Goal: Task Accomplishment & Management: Use online tool/utility

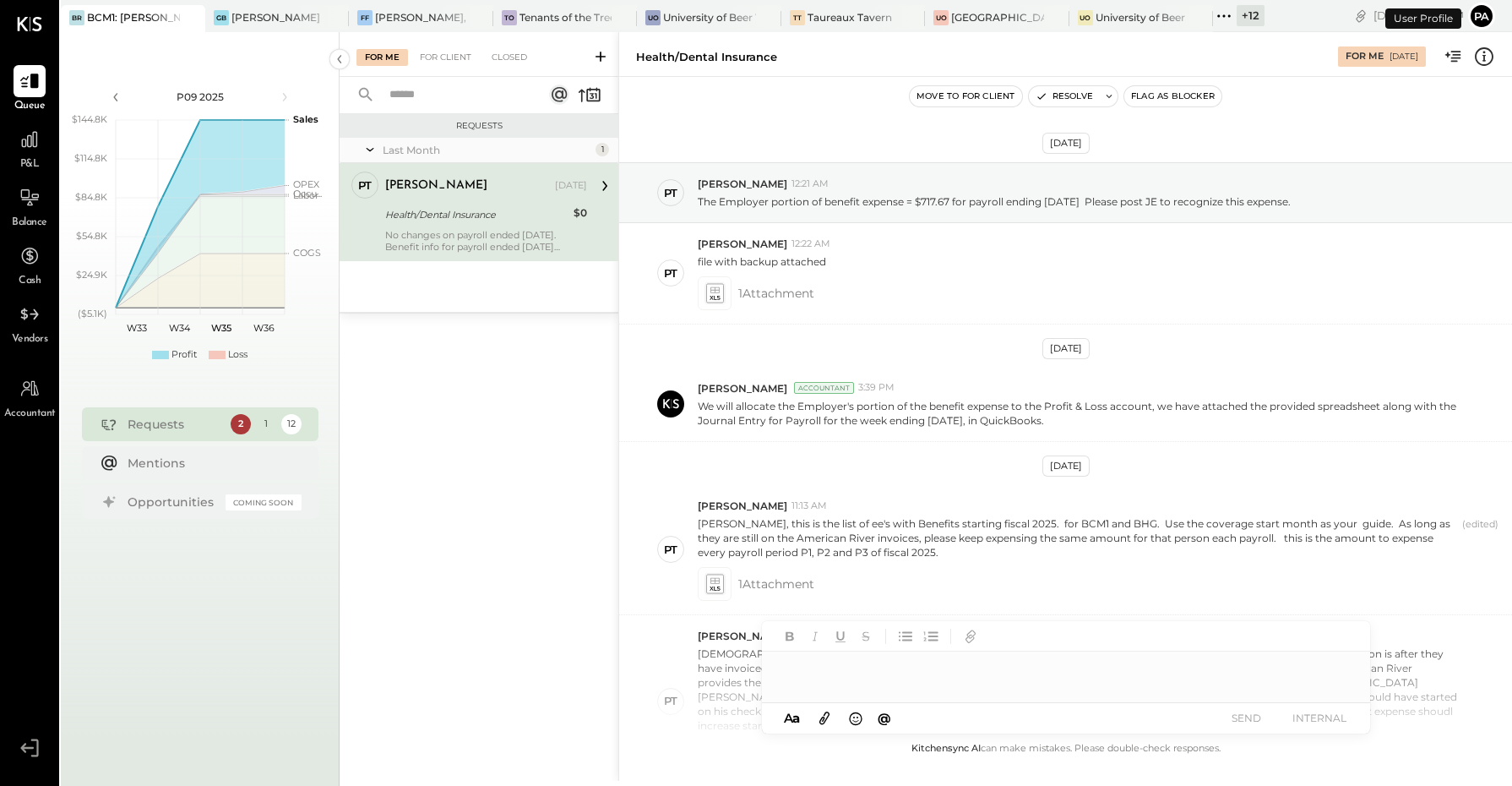
scroll to position [653, 0]
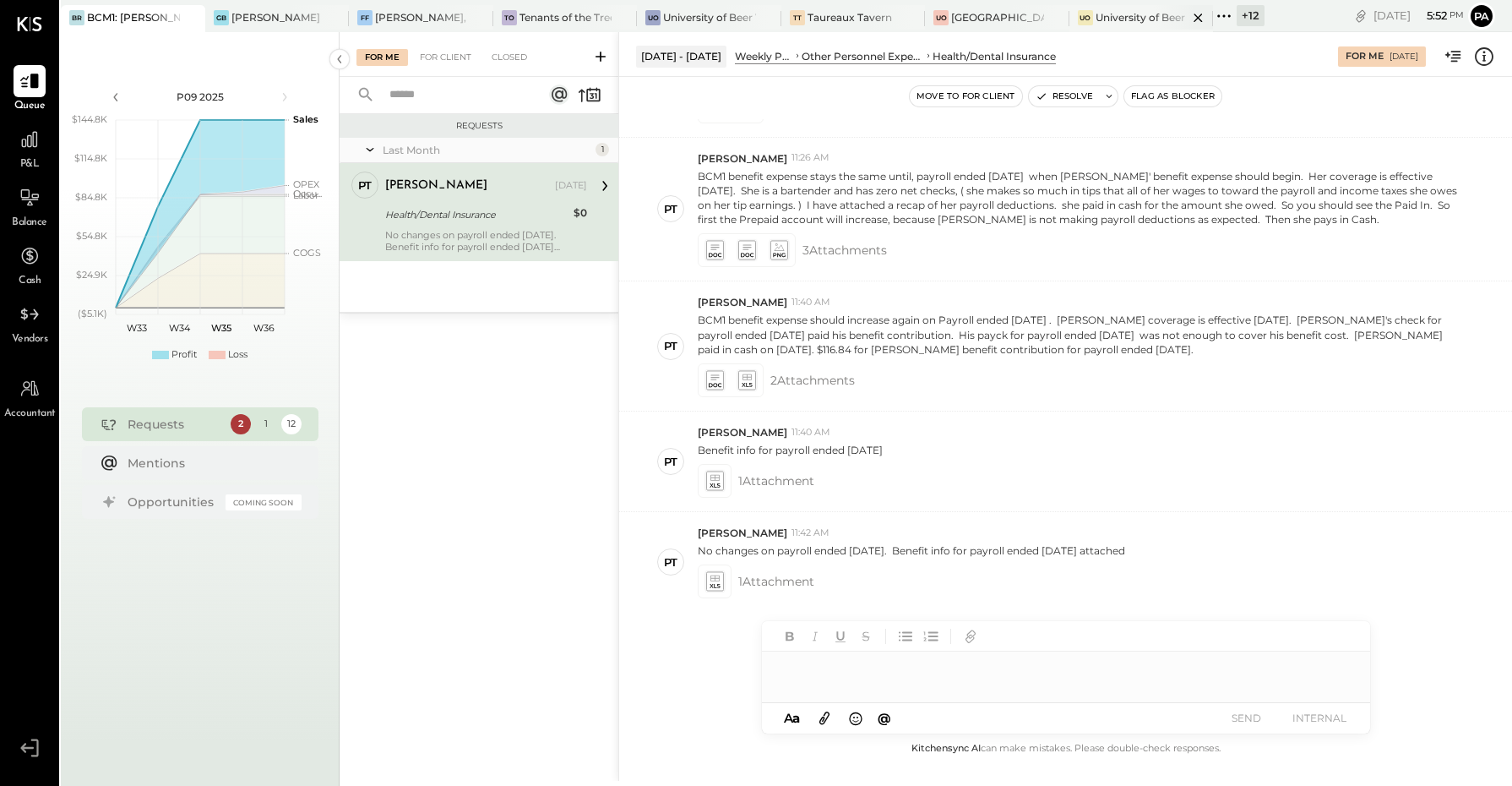
drag, startPoint x: 1227, startPoint y: 17, endPoint x: 1212, endPoint y: 13, distance: 15.5
click at [1223, 15] on icon at bounding box center [1223, 16] width 22 height 22
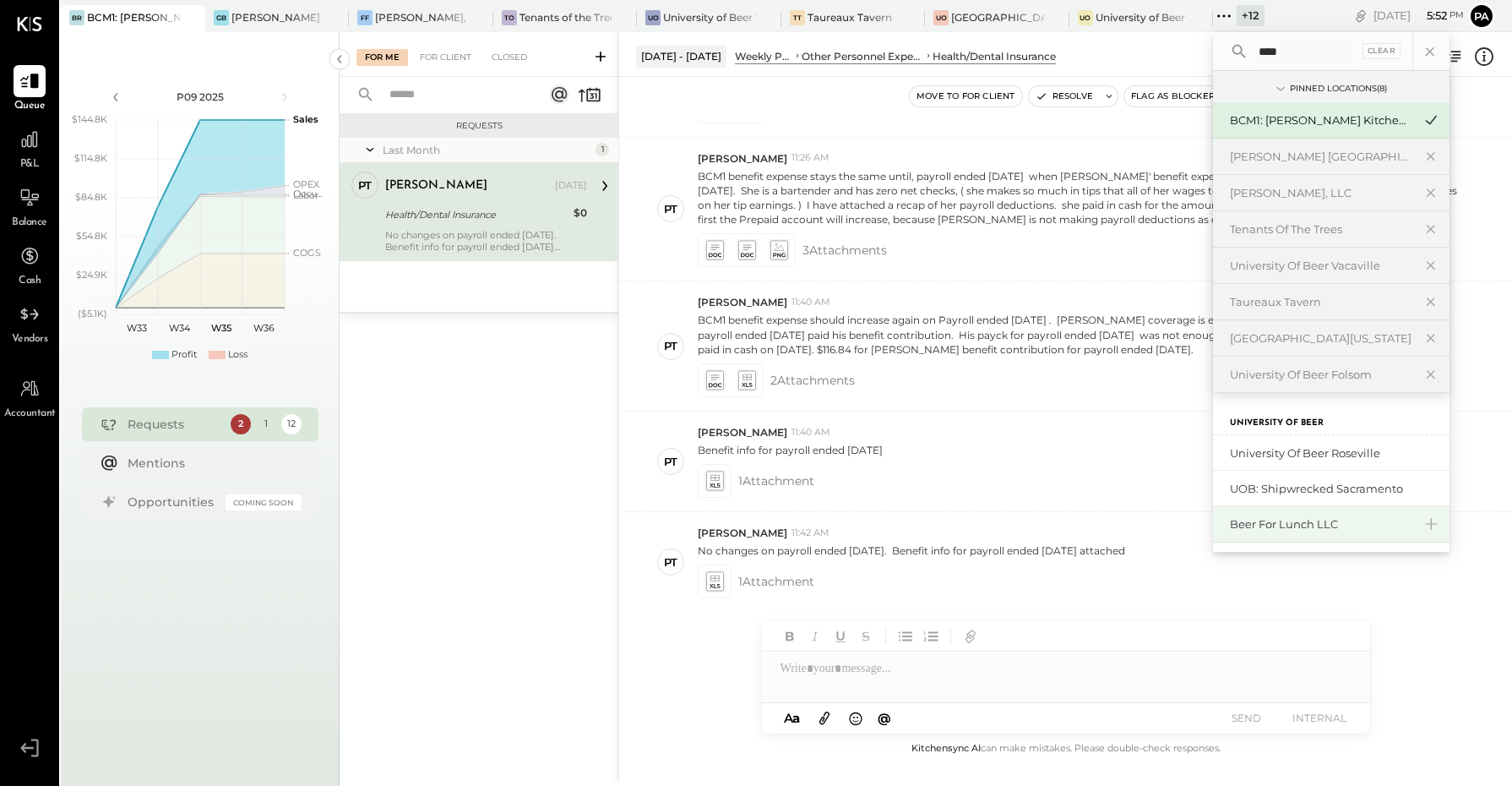
type input "****"
click at [1334, 532] on div "Beer for Lunch LLC" at bounding box center [1320, 524] width 182 height 16
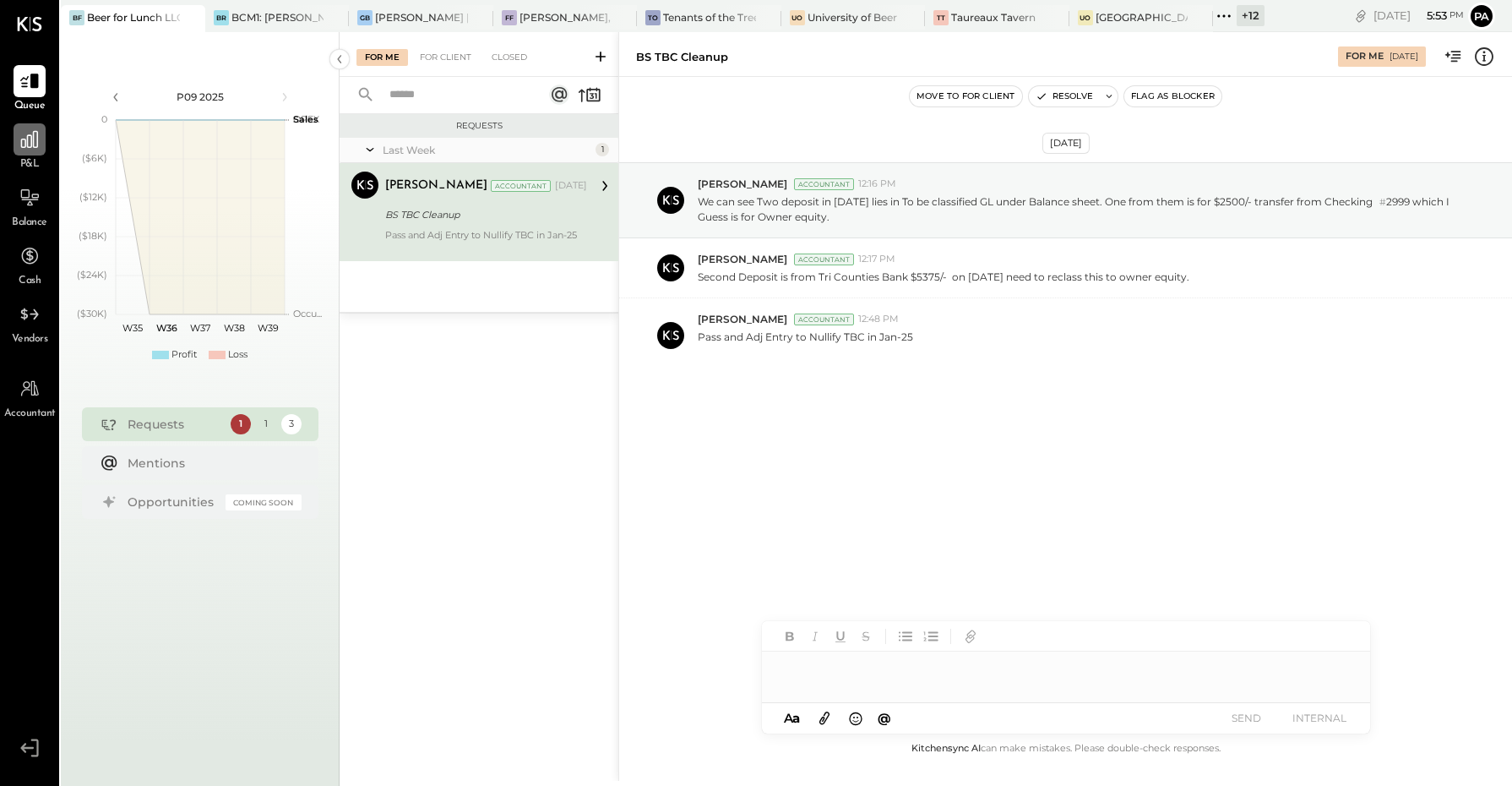
click at [28, 149] on div at bounding box center [29, 139] width 32 height 32
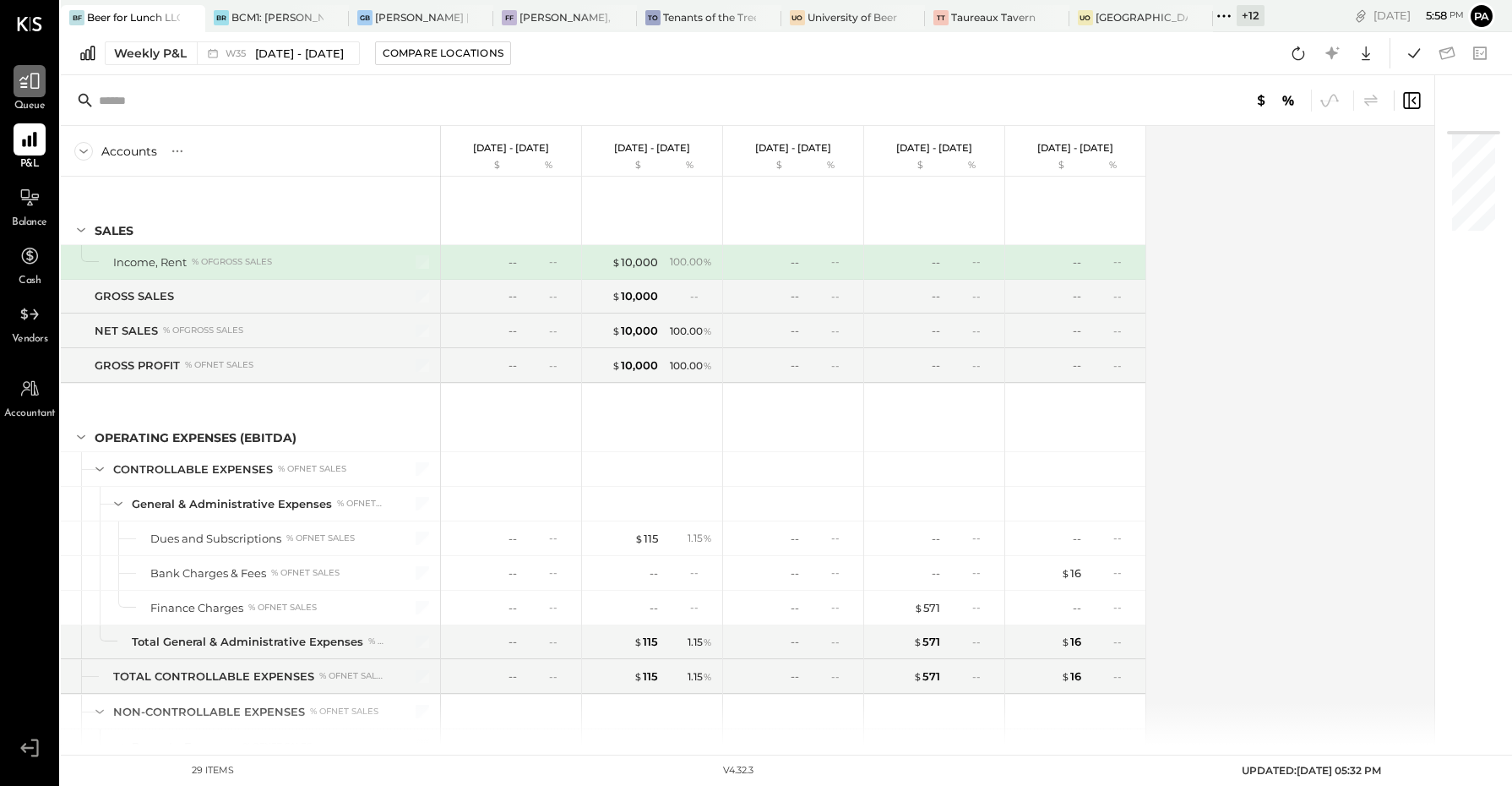
click at [14, 93] on div at bounding box center [29, 81] width 32 height 32
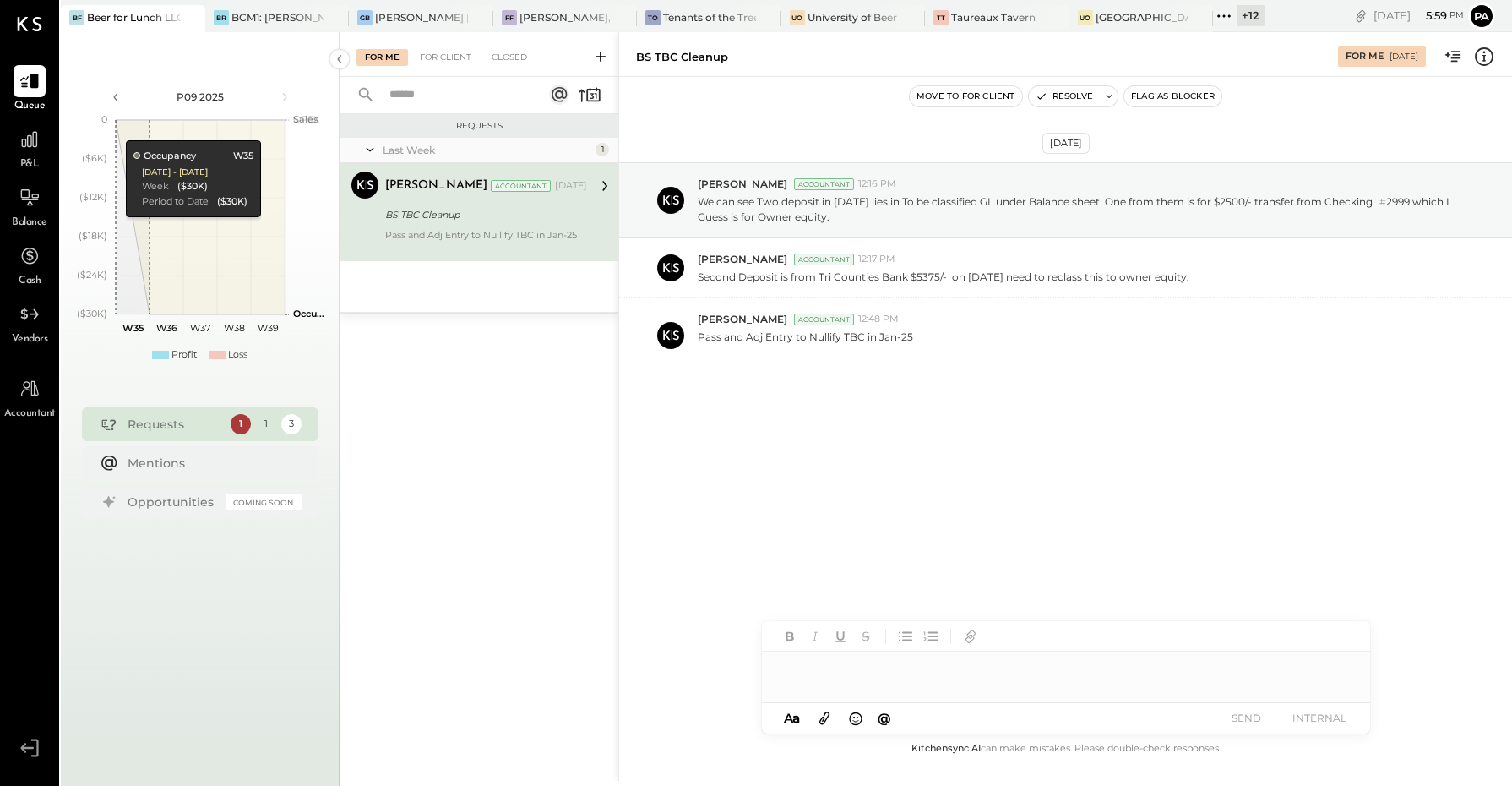
click at [834, 673] on div at bounding box center [1066, 668] width 608 height 34
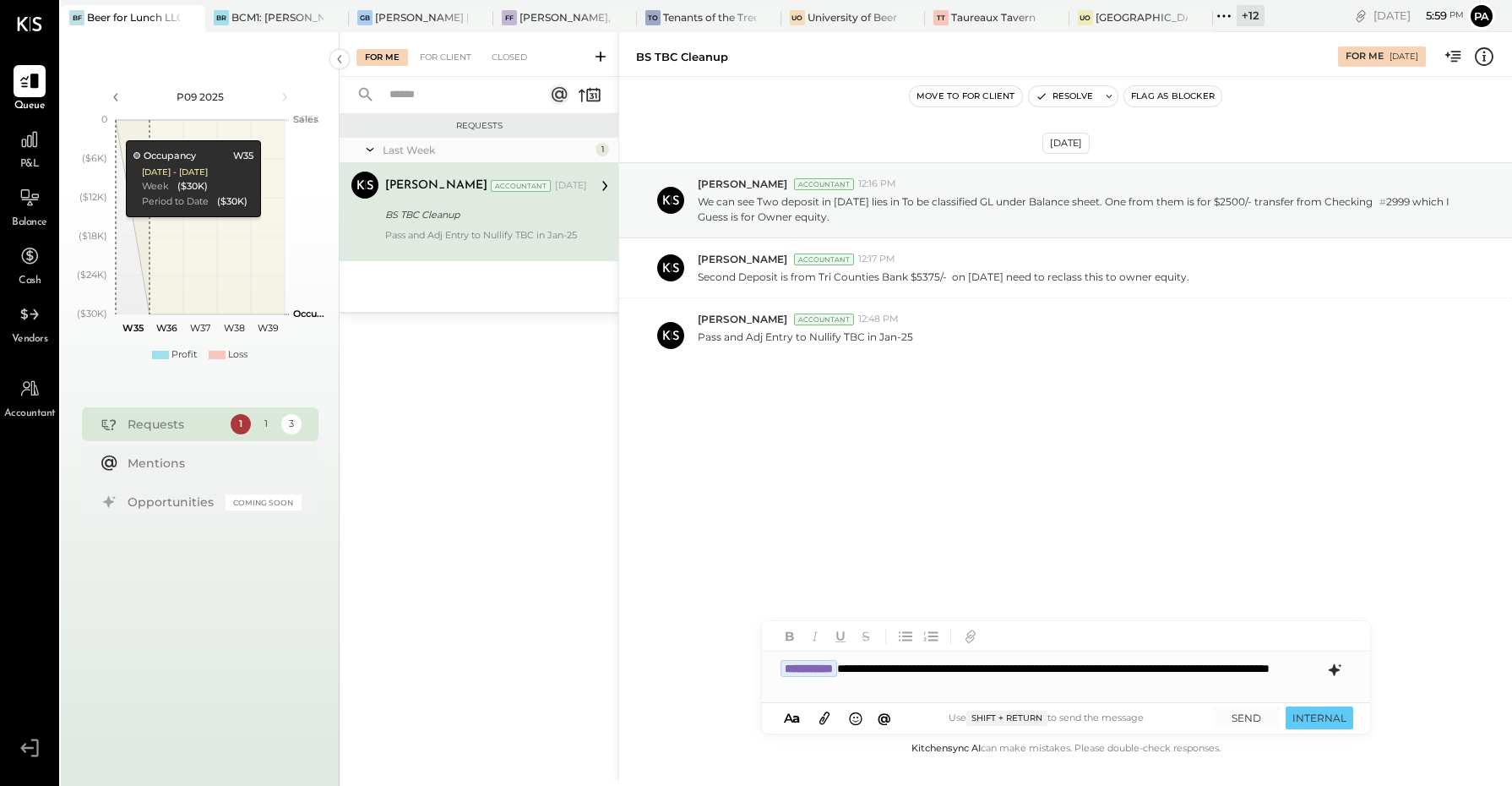
click at [1335, 672] on icon at bounding box center [1333, 670] width 11 height 12
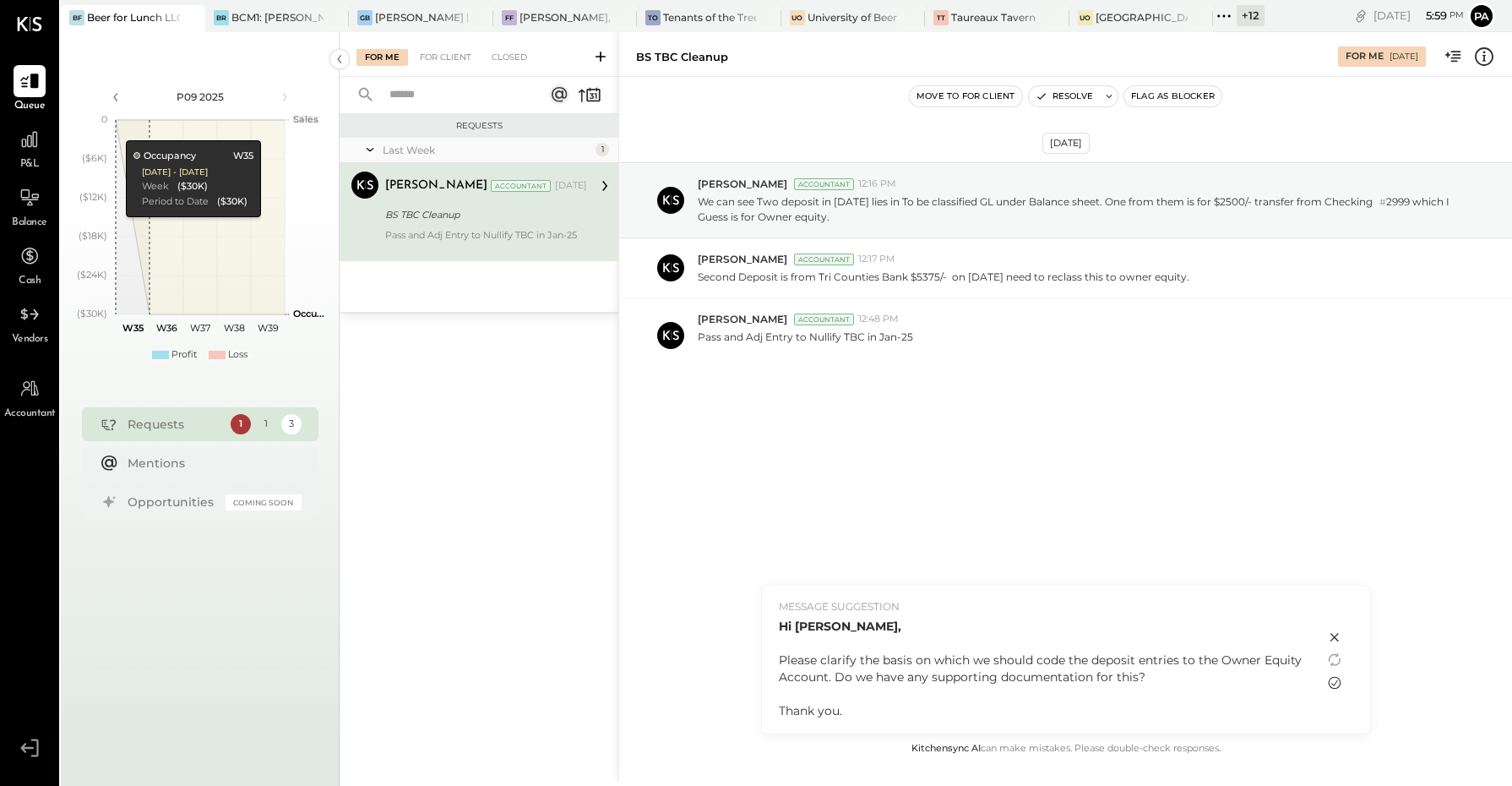
click at [1334, 685] on icon at bounding box center [1334, 682] width 20 height 20
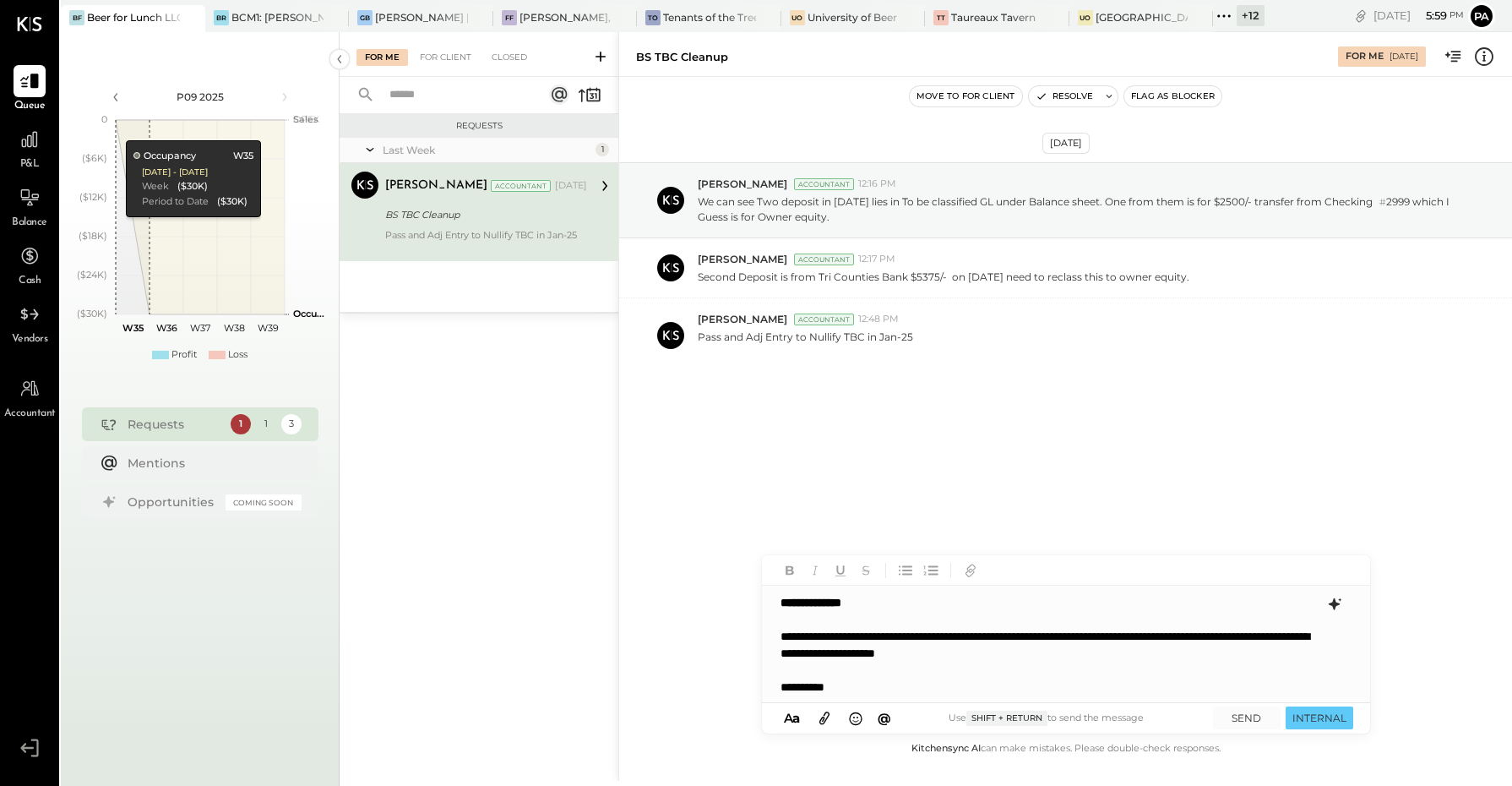
click at [841, 605] on strong "**********" at bounding box center [811, 603] width 61 height 12
click at [925, 598] on span "[PERSON_NAME]" at bounding box center [924, 598] width 133 height 16
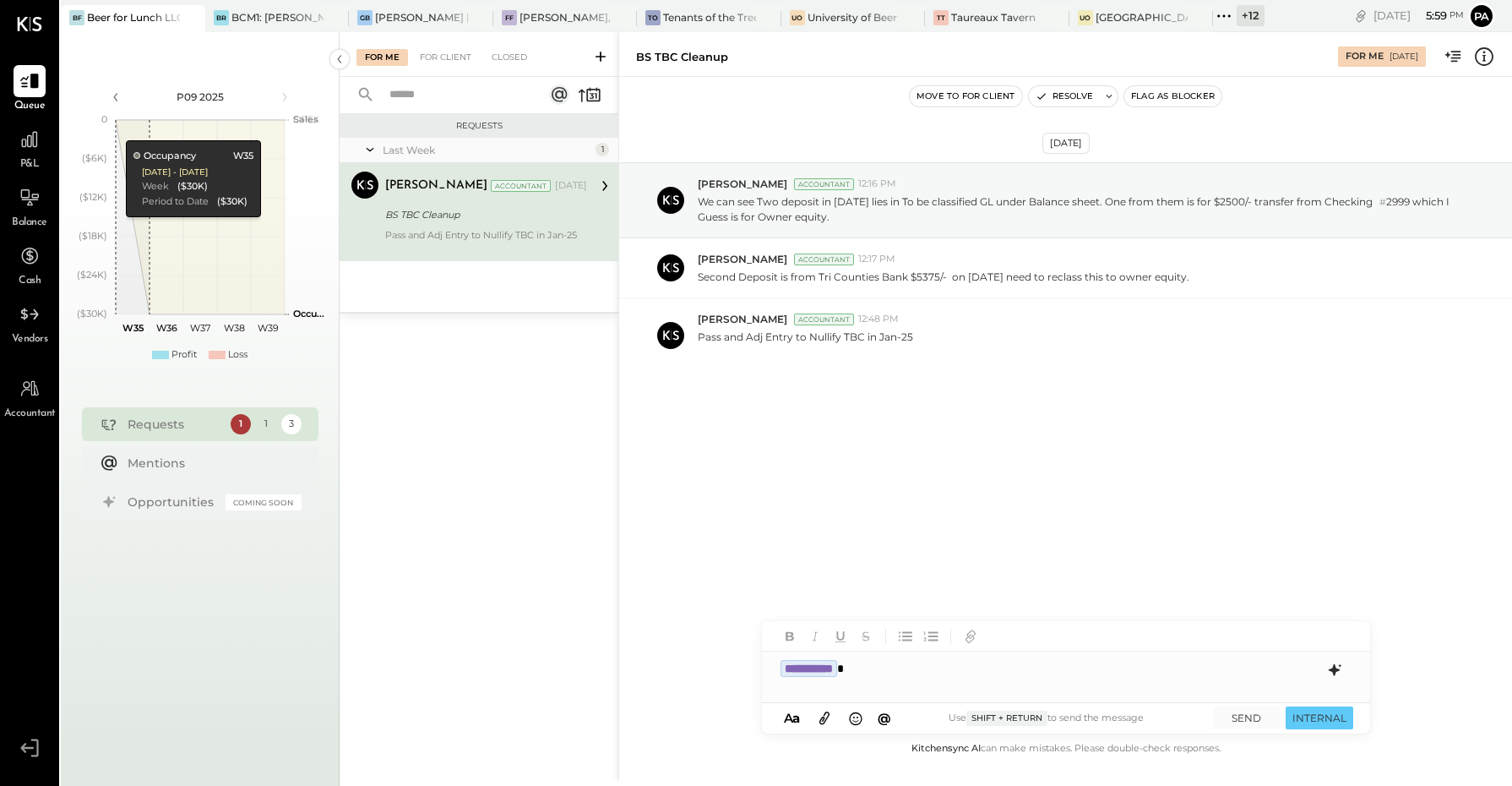
click at [913, 679] on div "**********" at bounding box center [1066, 668] width 608 height 34
click at [1332, 674] on icon at bounding box center [1334, 669] width 20 height 20
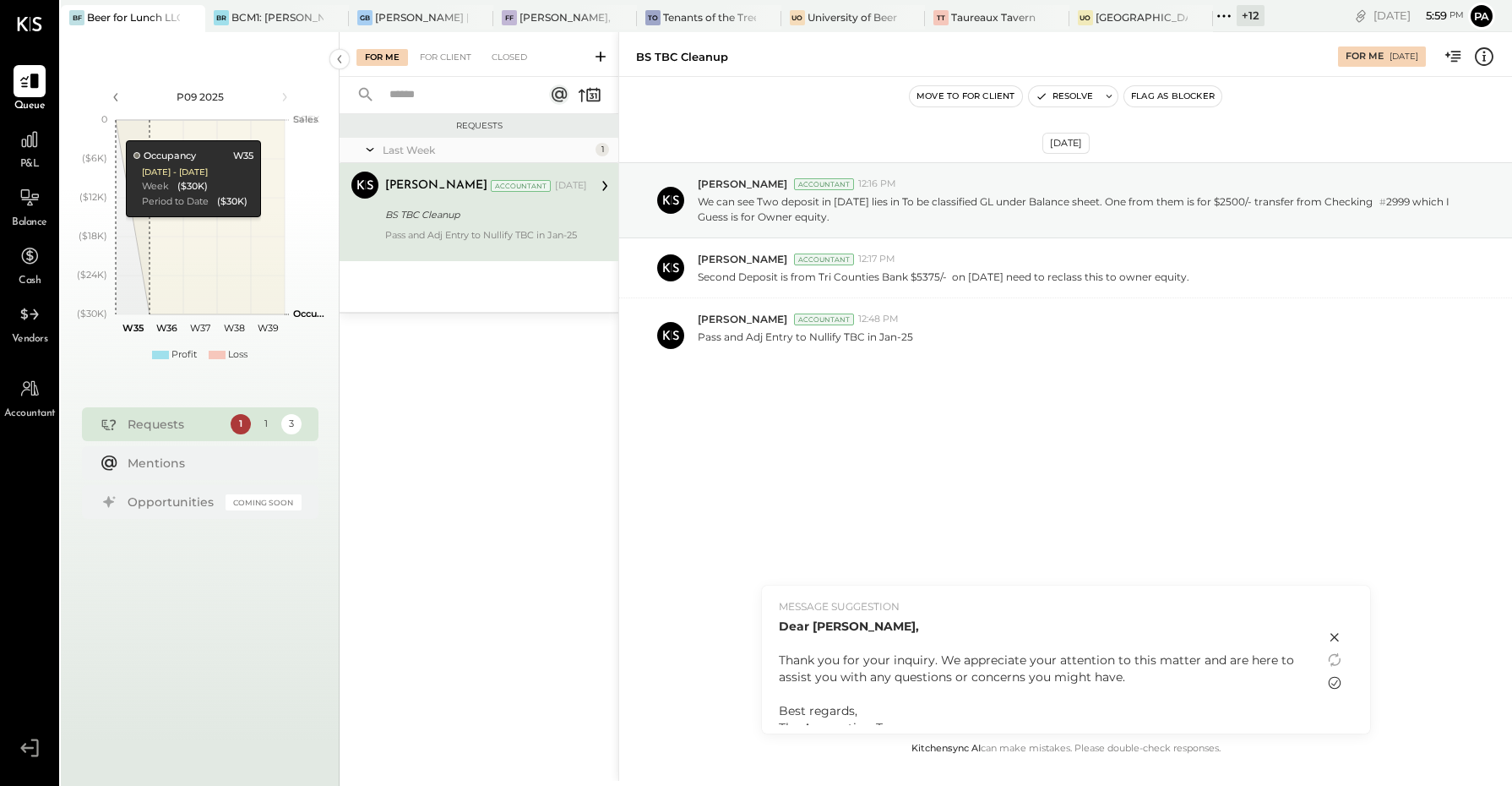
click at [1335, 681] on icon at bounding box center [1334, 683] width 13 height 13
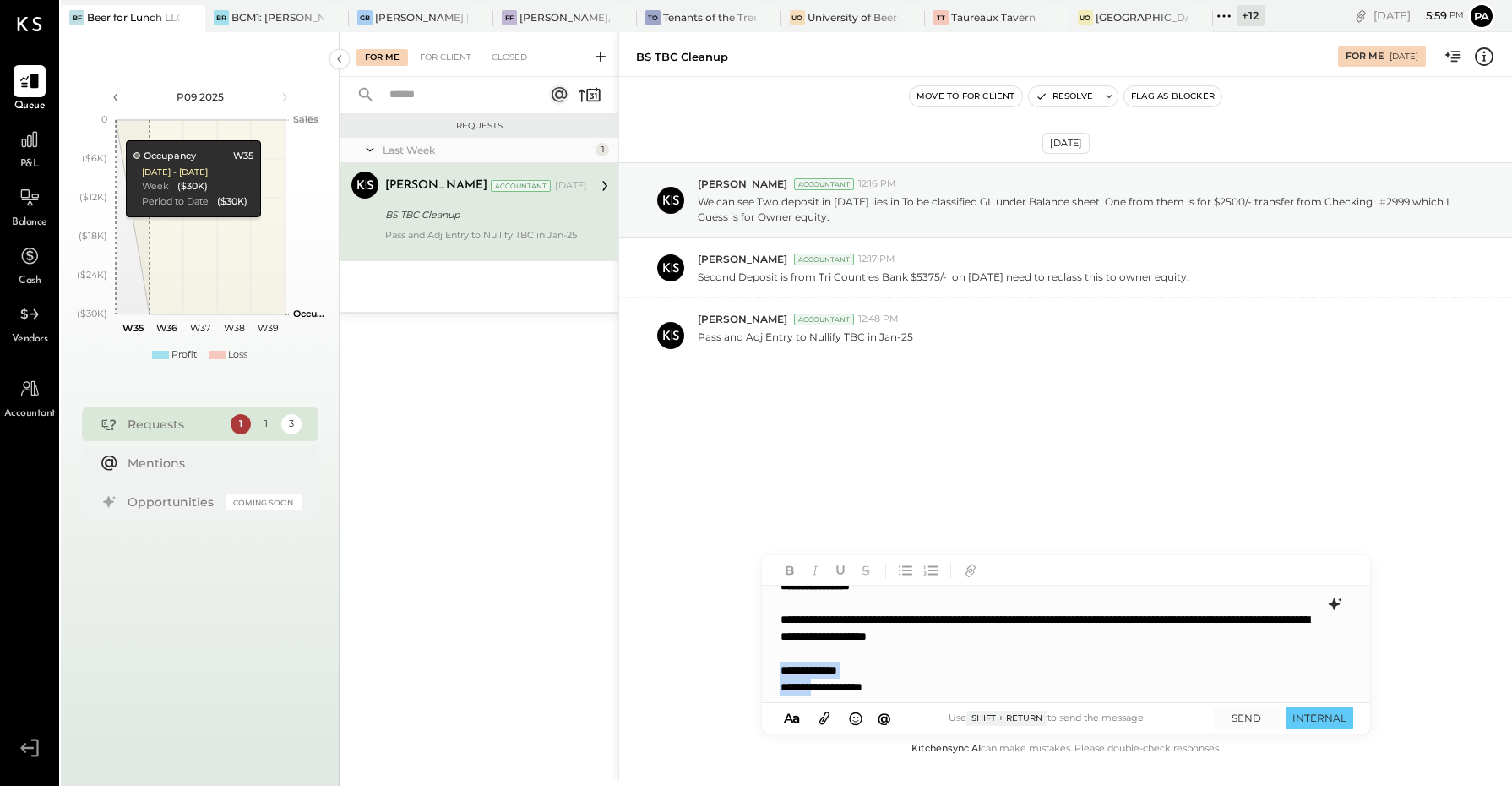
scroll to position [1, 0]
drag, startPoint x: 779, startPoint y: 669, endPoint x: 964, endPoint y: 677, distance: 185.2
click at [950, 693] on div "**********" at bounding box center [1066, 643] width 607 height 118
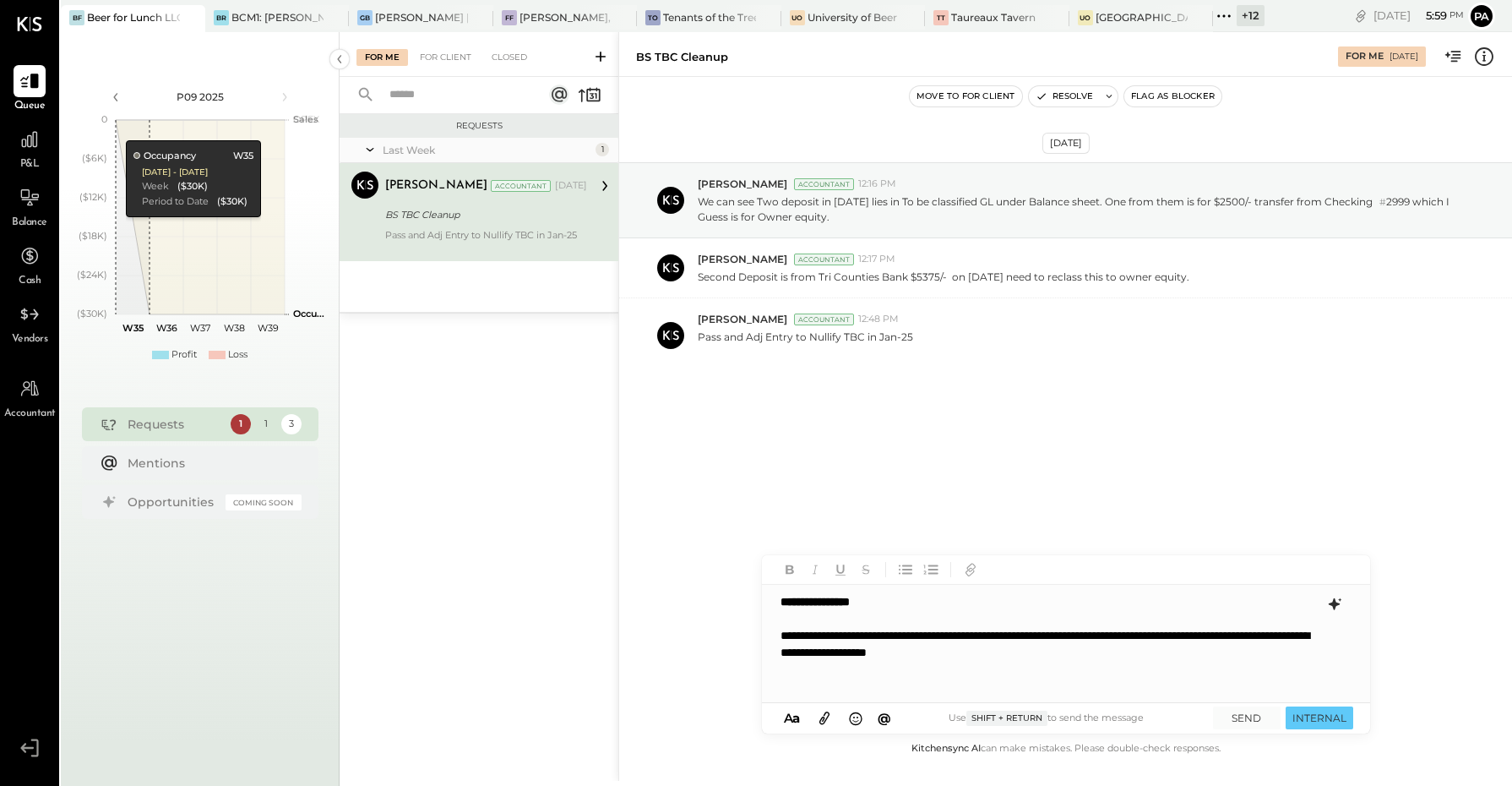
scroll to position [0, 0]
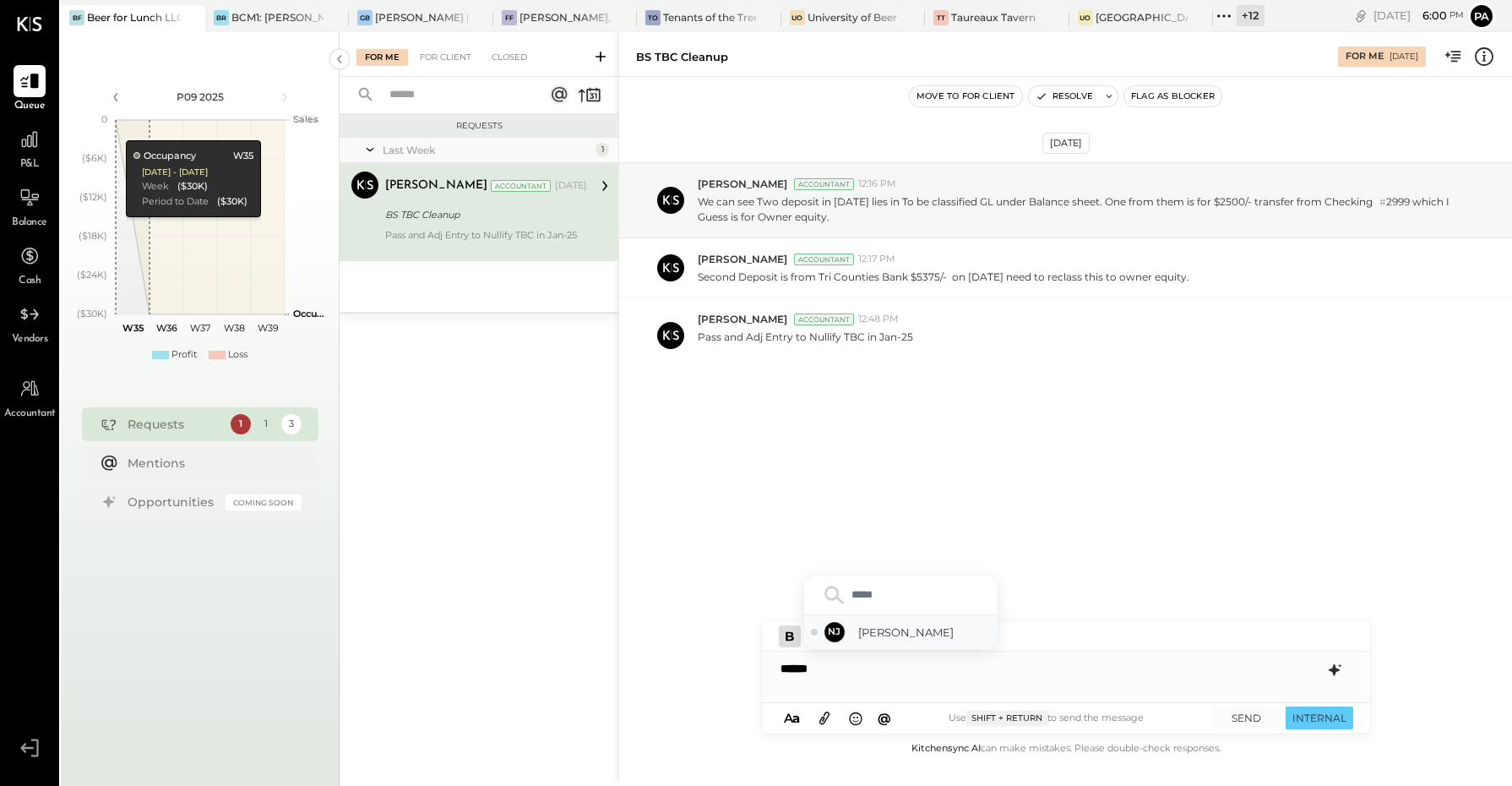
click at [898, 632] on span "[PERSON_NAME]" at bounding box center [924, 632] width 133 height 16
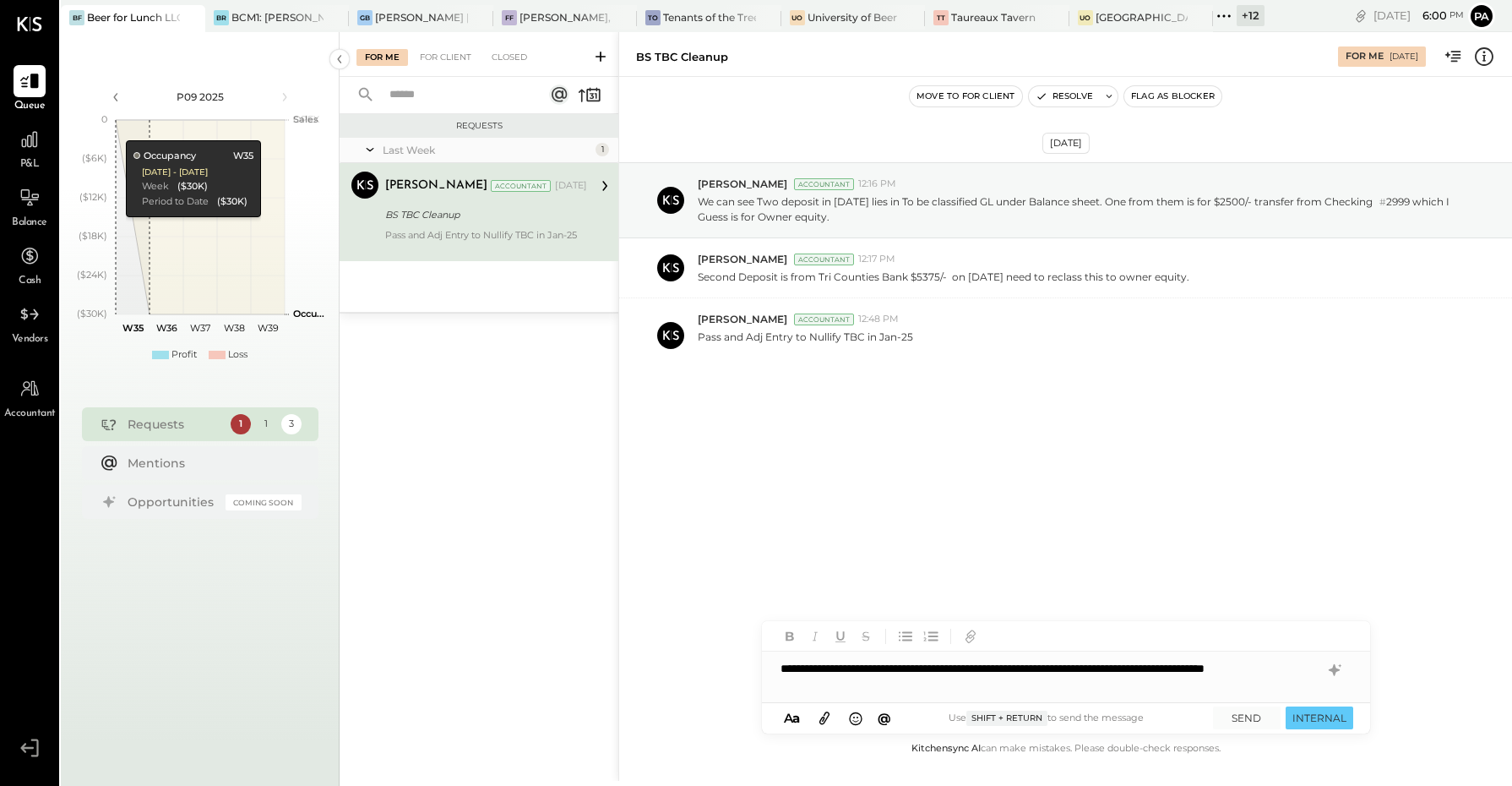
click at [1335, 670] on icon at bounding box center [1333, 670] width 11 height 12
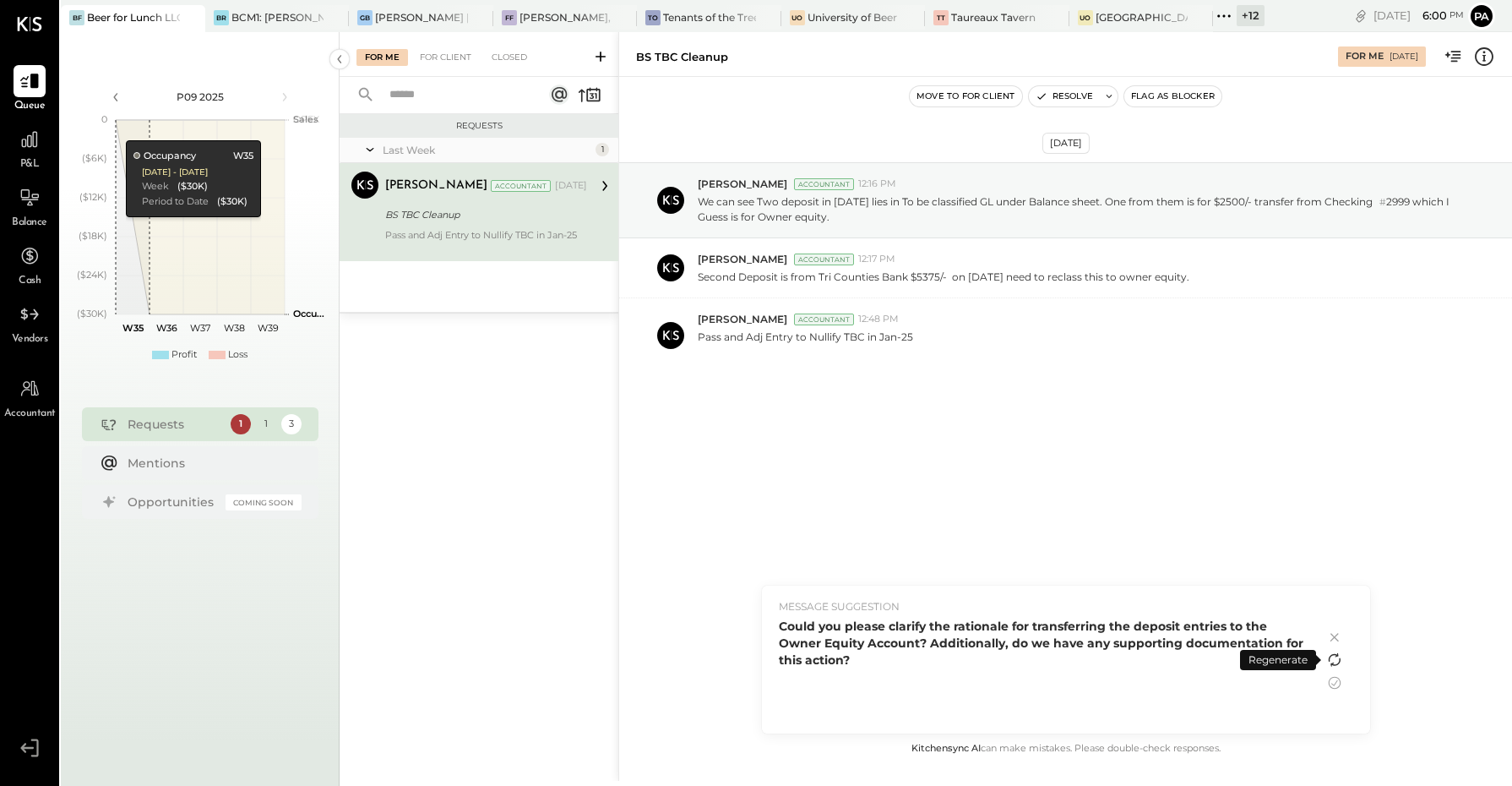
click at [1338, 658] on icon at bounding box center [1336, 662] width 10 height 9
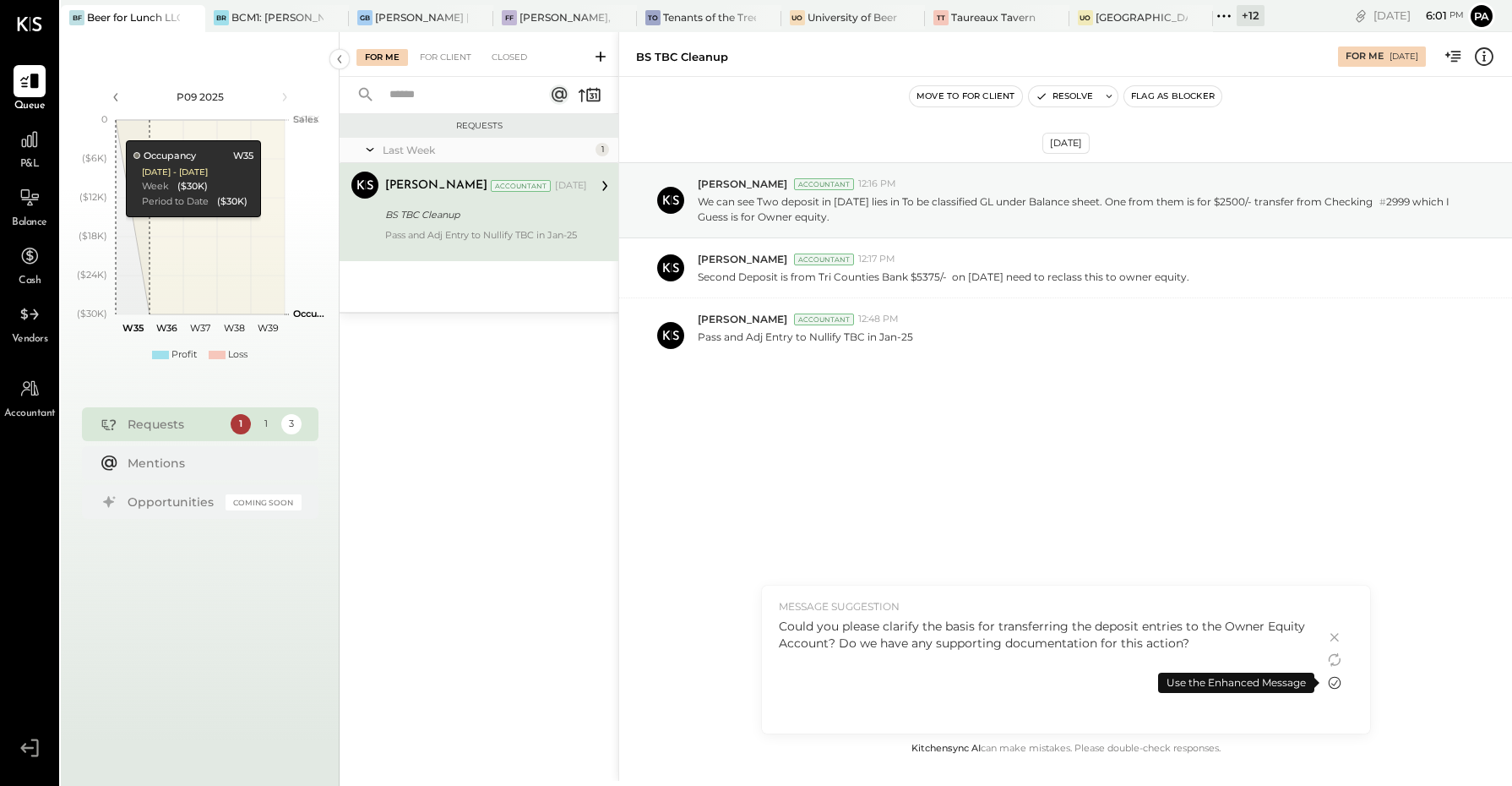
click at [1329, 685] on icon at bounding box center [1334, 683] width 13 height 13
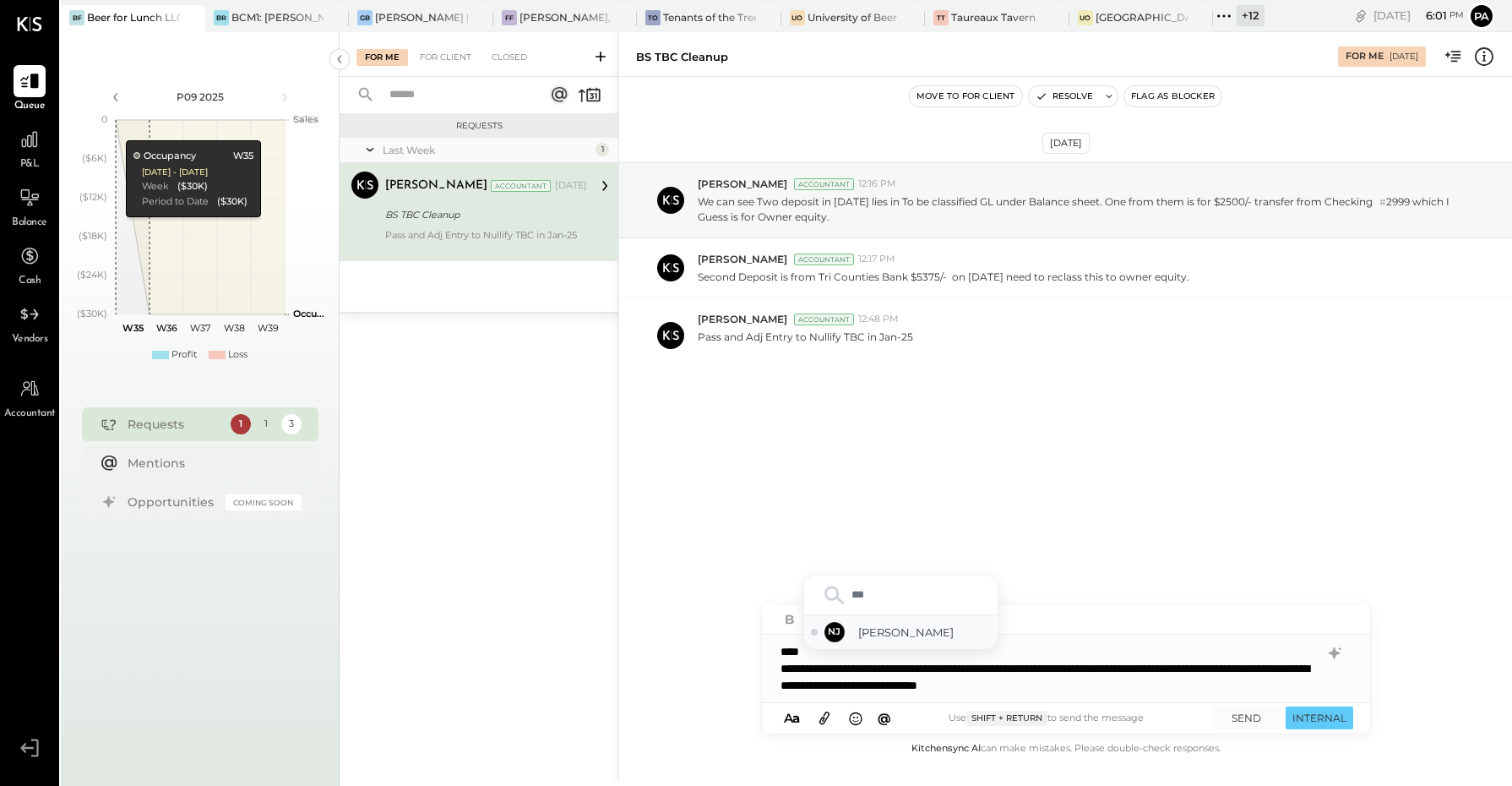
click at [908, 628] on span "[PERSON_NAME]" at bounding box center [924, 632] width 133 height 16
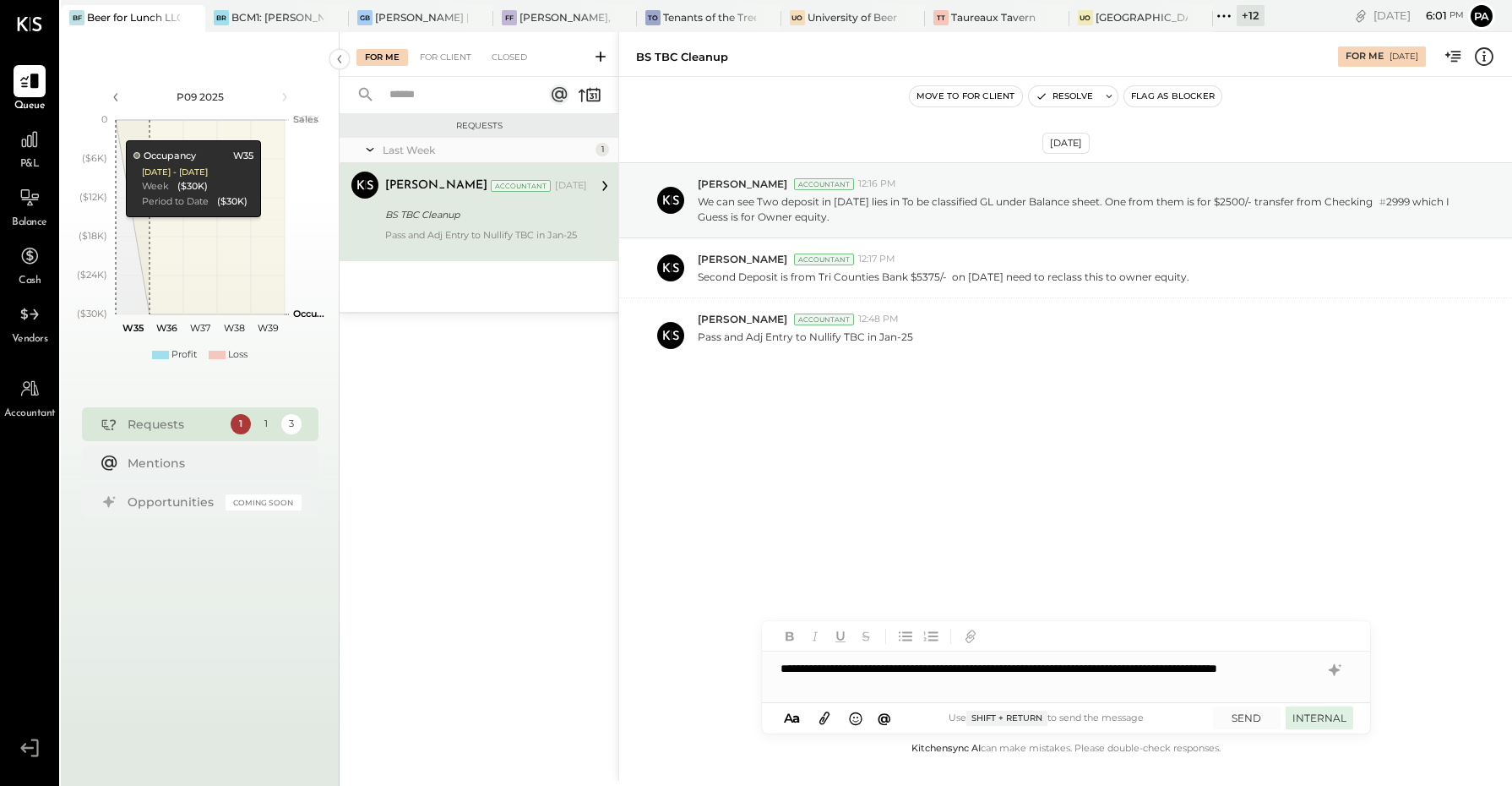
click at [1305, 720] on button "INTERNAL" at bounding box center [1318, 718] width 67 height 23
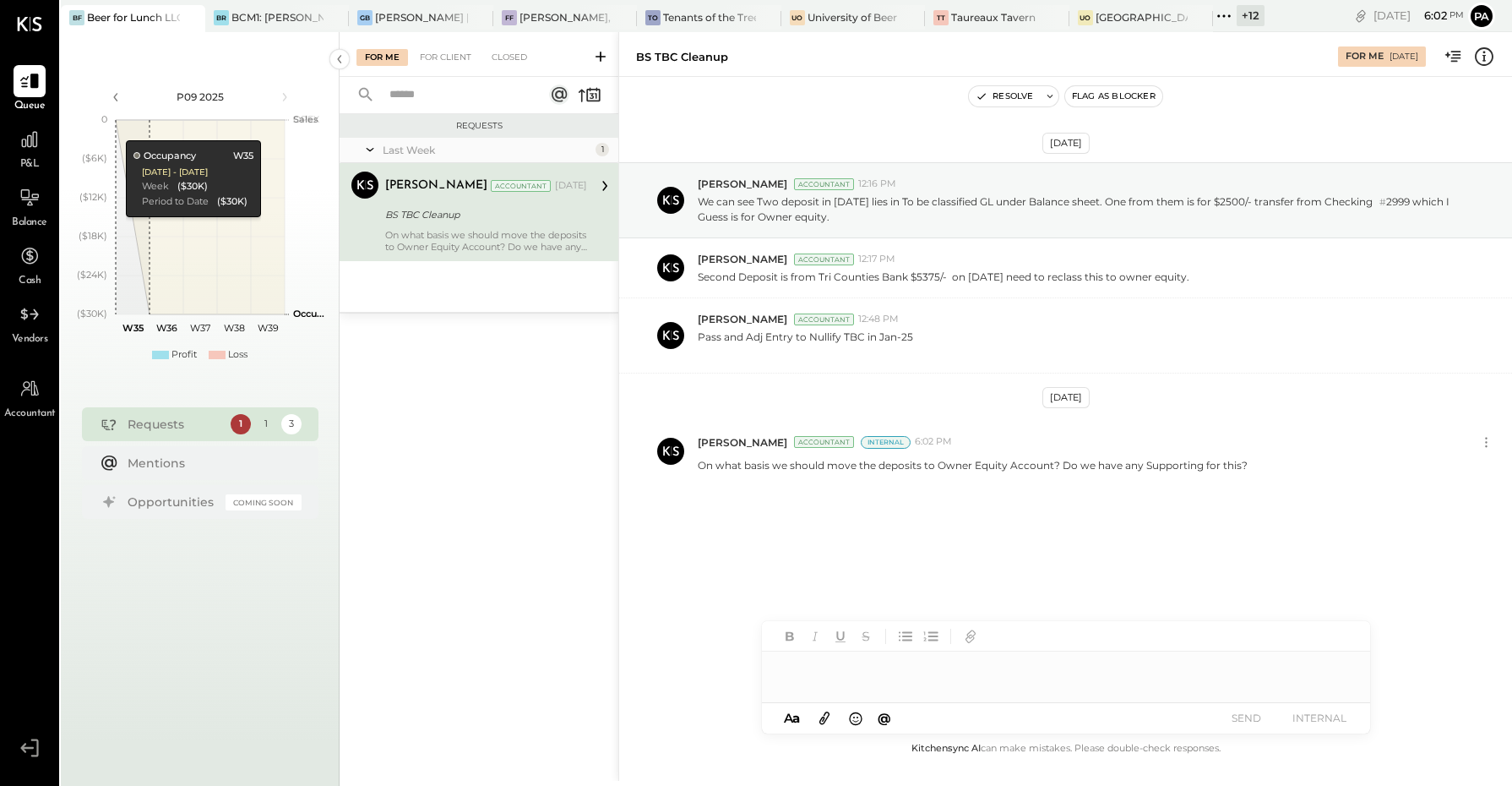
click at [817, 667] on div at bounding box center [1066, 677] width 608 height 51
type input "**"
click at [876, 592] on span "[PERSON_NAME]" at bounding box center [924, 598] width 133 height 16
click at [1309, 714] on button "INTERNAL" at bounding box center [1318, 718] width 67 height 23
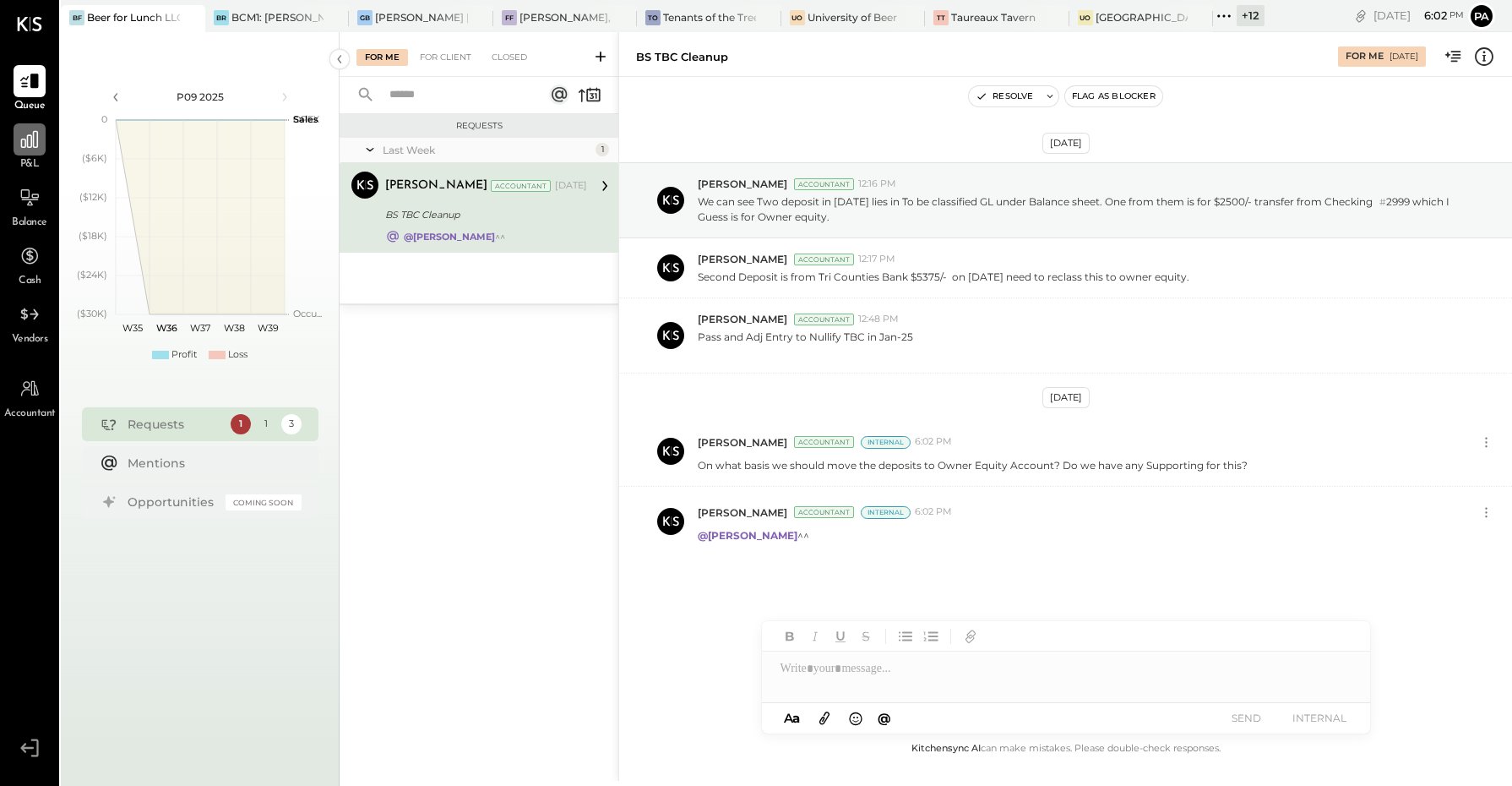
click at [32, 140] on icon at bounding box center [29, 139] width 22 height 22
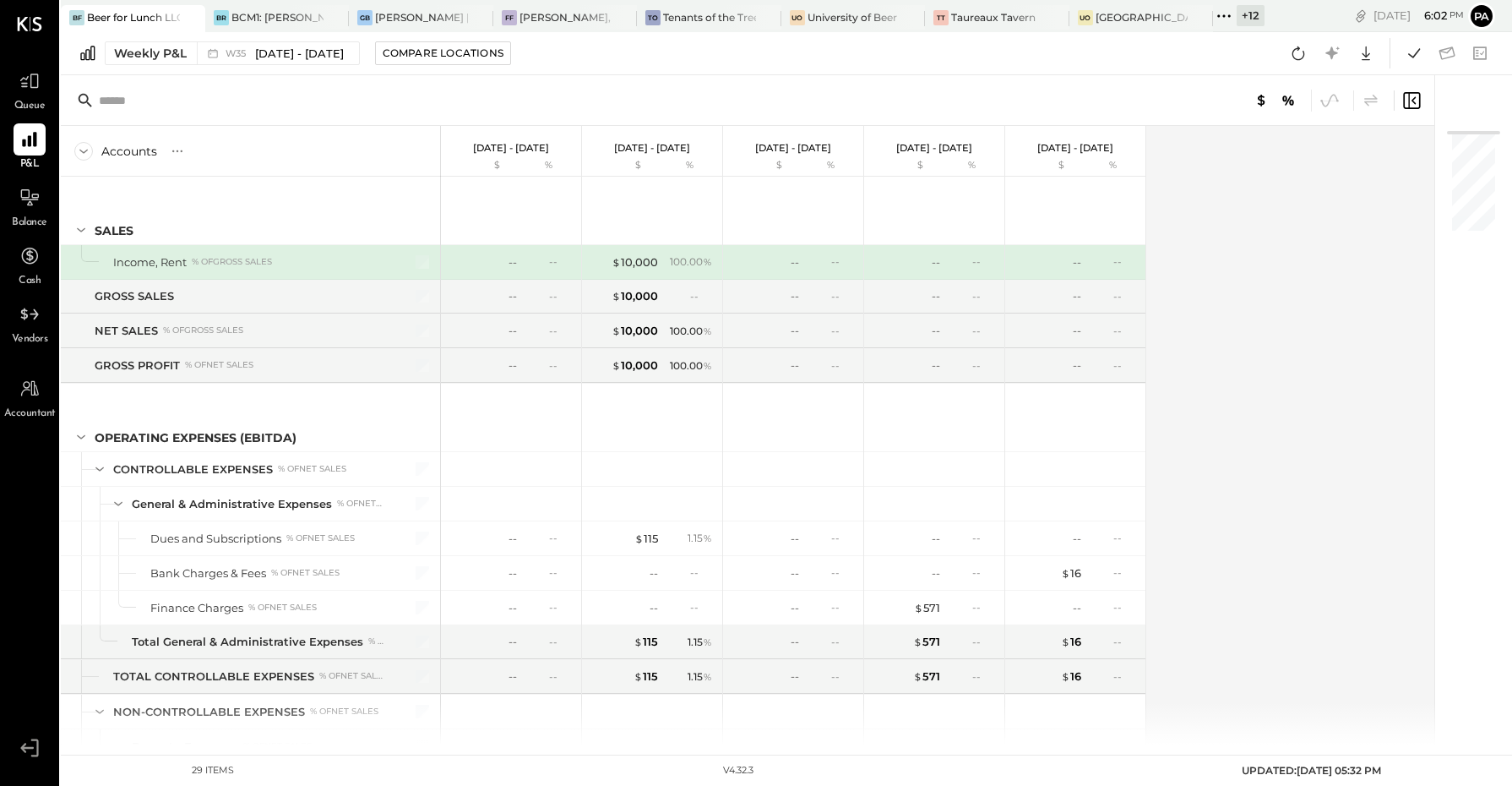
click at [32, 99] on span "Queue" at bounding box center [30, 106] width 31 height 15
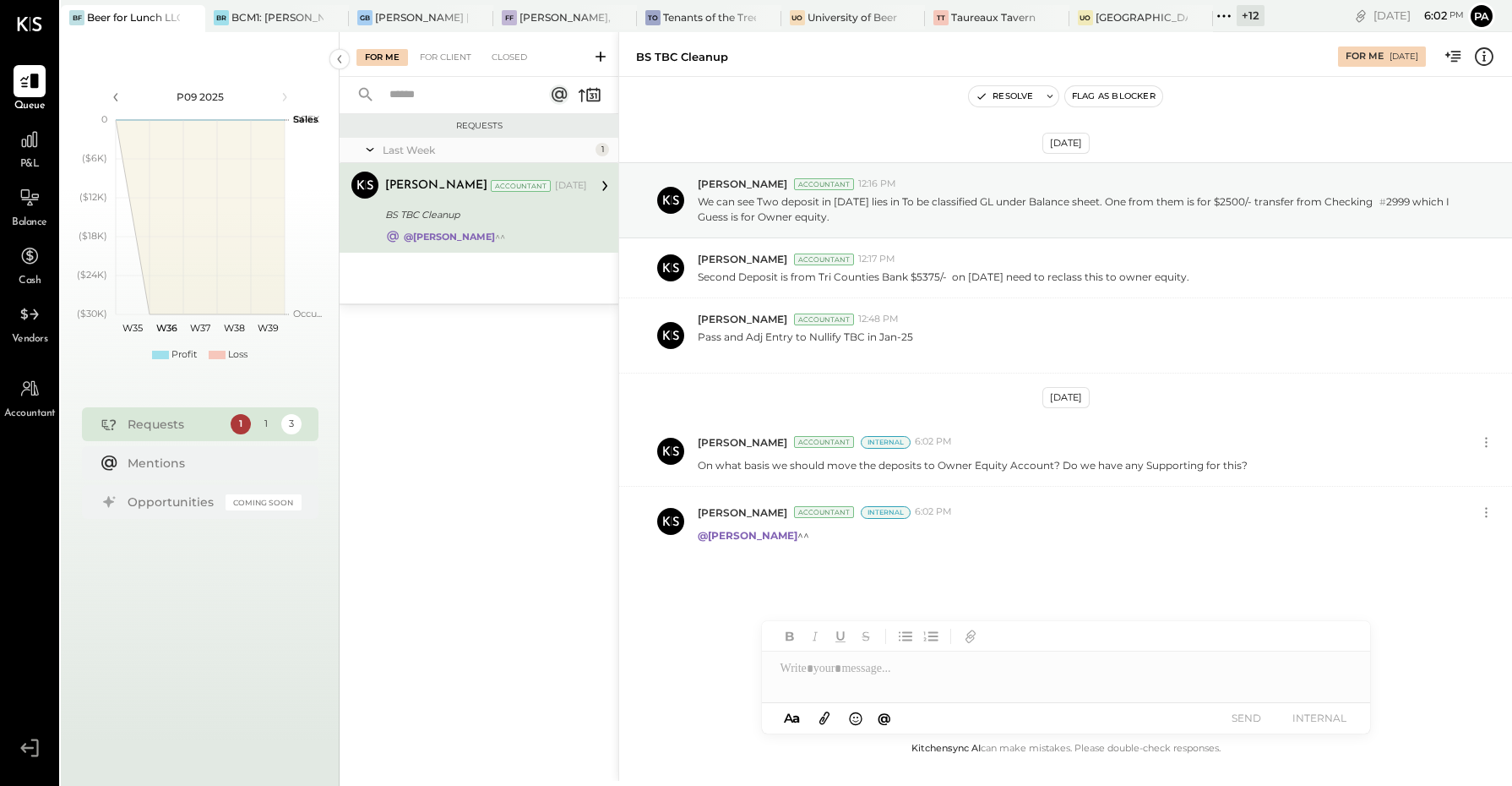
click at [448, 91] on input "text" at bounding box center [455, 95] width 153 height 28
click at [447, 44] on div "For Me For Client Closed" at bounding box center [479, 54] width 279 height 44
click at [449, 60] on div "For Client" at bounding box center [446, 57] width 68 height 17
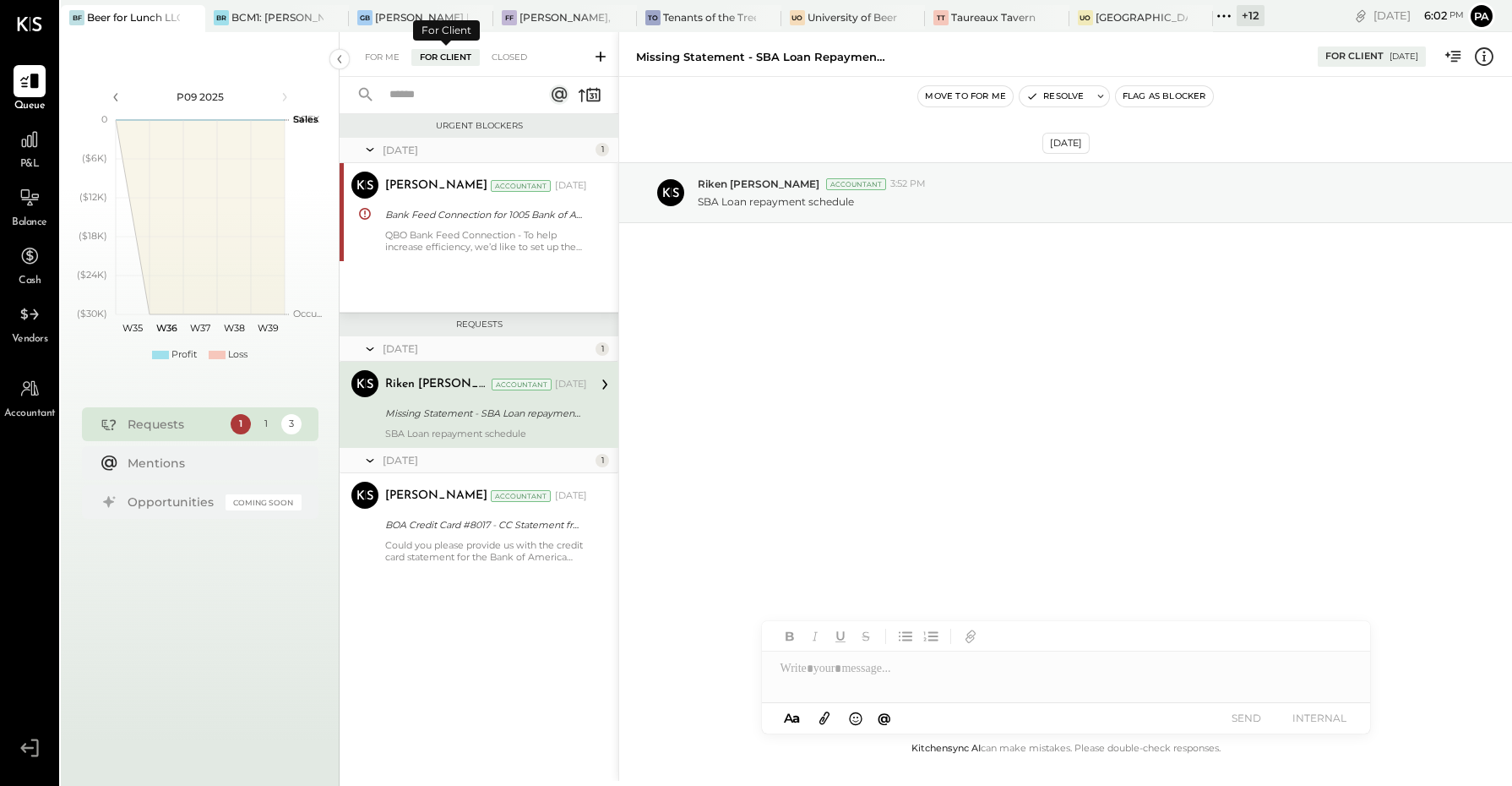
drag, startPoint x: 445, startPoint y: 90, endPoint x: 450, endPoint y: 97, distance: 8.6
click at [445, 91] on input "text" at bounding box center [455, 95] width 153 height 28
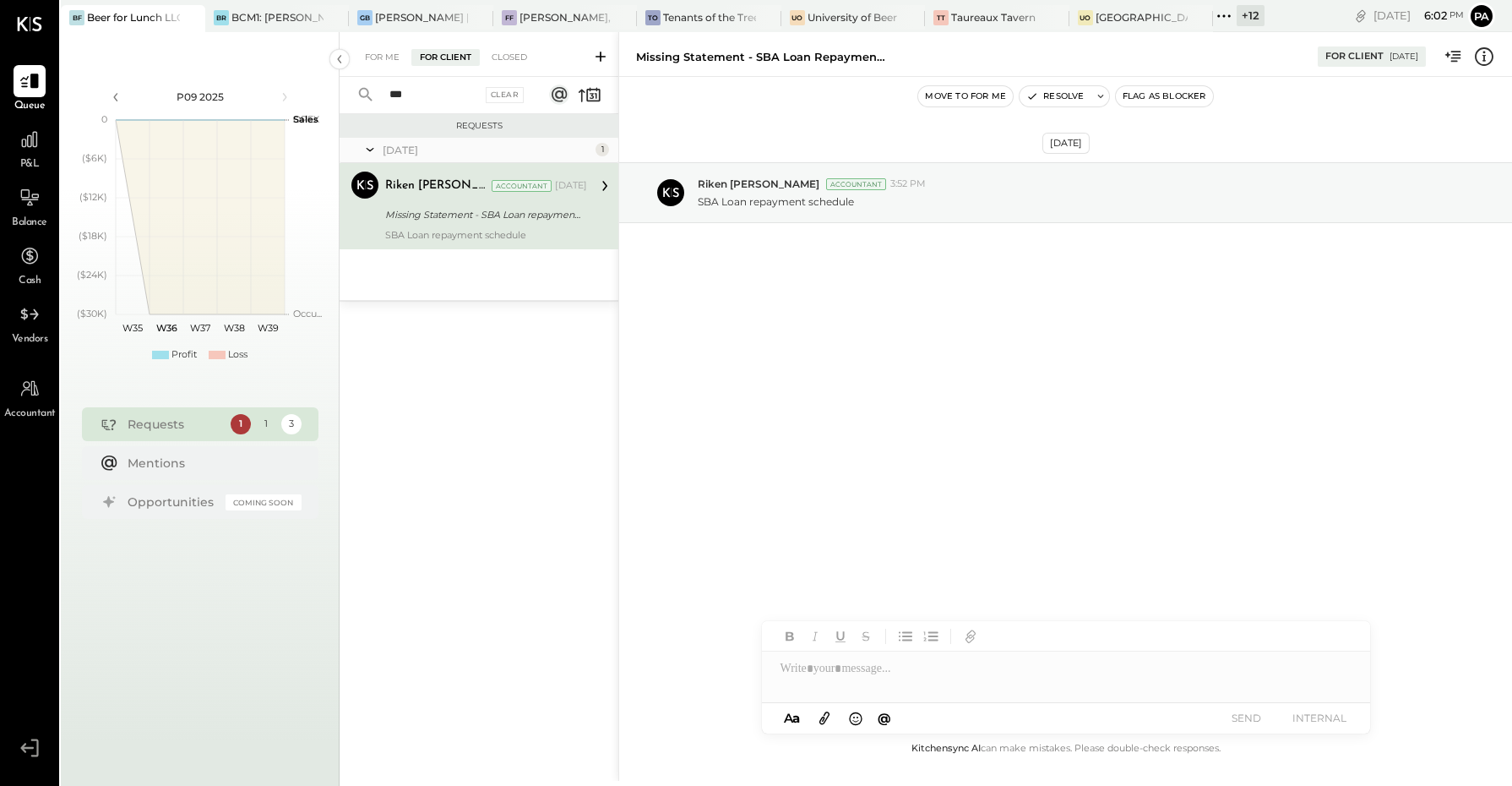
type input "***"
click at [382, 201] on div "Riken [PERSON_NAME] Accountant" at bounding box center [364, 196] width 41 height 49
drag, startPoint x: 420, startPoint y: 83, endPoint x: 328, endPoint y: 99, distance: 93.4
click at [328, 99] on div "P09 2025 polygon, polyline { transition: fill-opacity 0.1s, stroke-opacity 0.1s…" at bounding box center [787, 425] width 1451 height 786
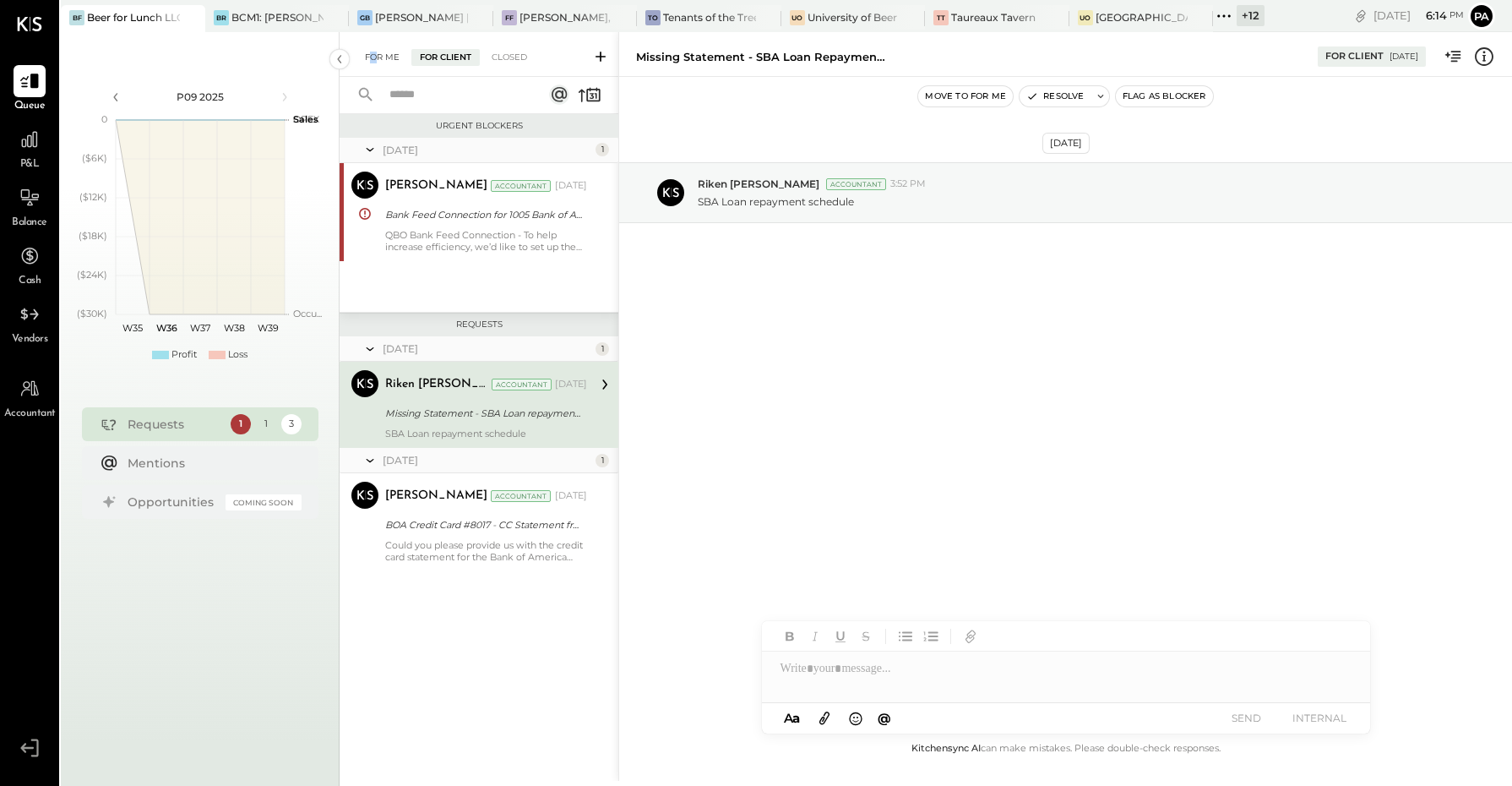
click at [377, 56] on div "For Me" at bounding box center [382, 57] width 51 height 17
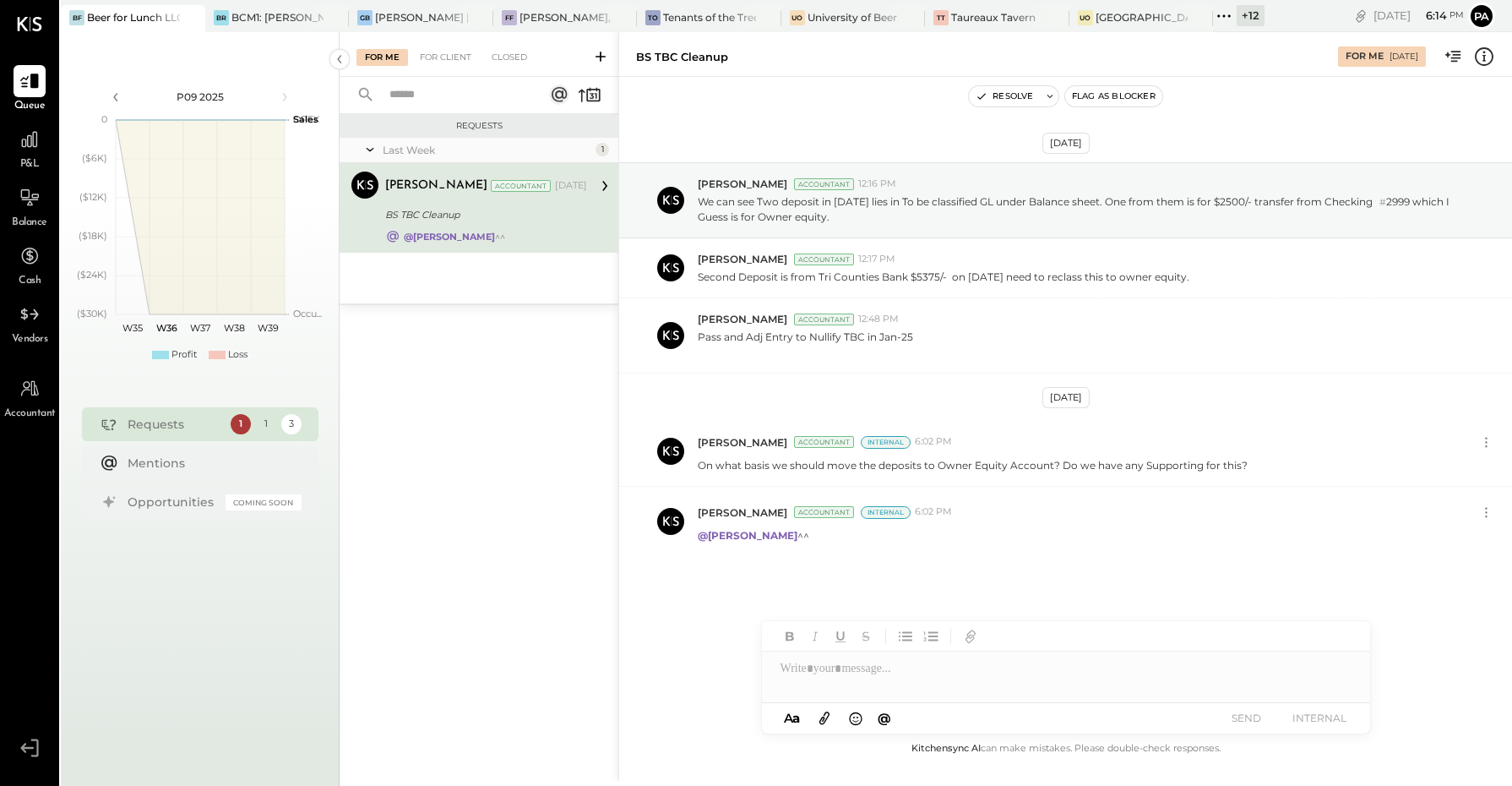
drag, startPoint x: 377, startPoint y: 56, endPoint x: 459, endPoint y: 202, distance: 167.5
click at [459, 202] on div "[PERSON_NAME] Accountant [DATE] BS TBC Cleanup @[PERSON_NAME] ^^" at bounding box center [487, 208] width 202 height 72
click at [259, 13] on div "BCM1: [PERSON_NAME] Kitchen Bar Market" at bounding box center [277, 17] width 93 height 14
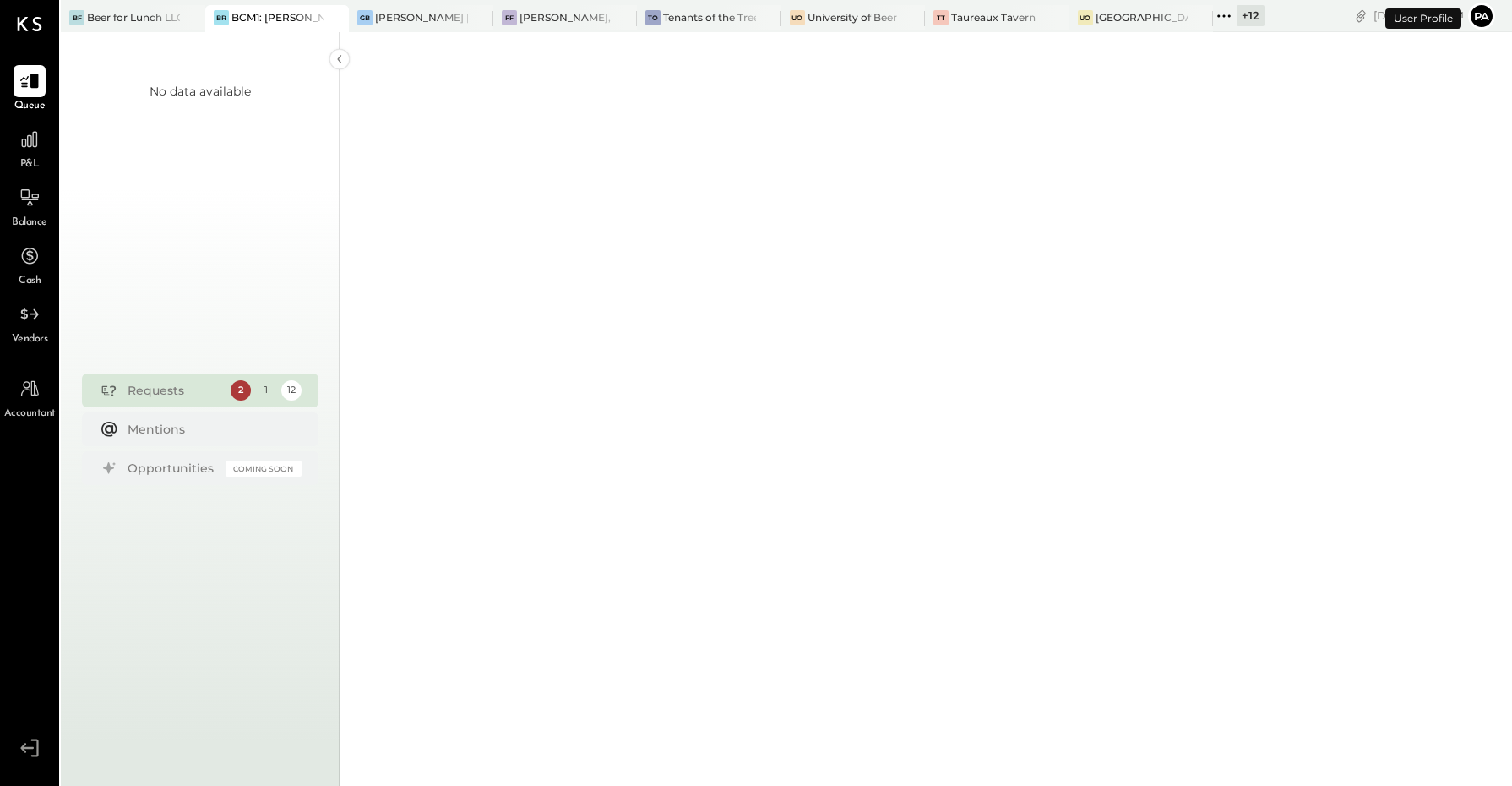
click at [142, 18] on div "Beer for Lunch LLC" at bounding box center [133, 17] width 93 height 14
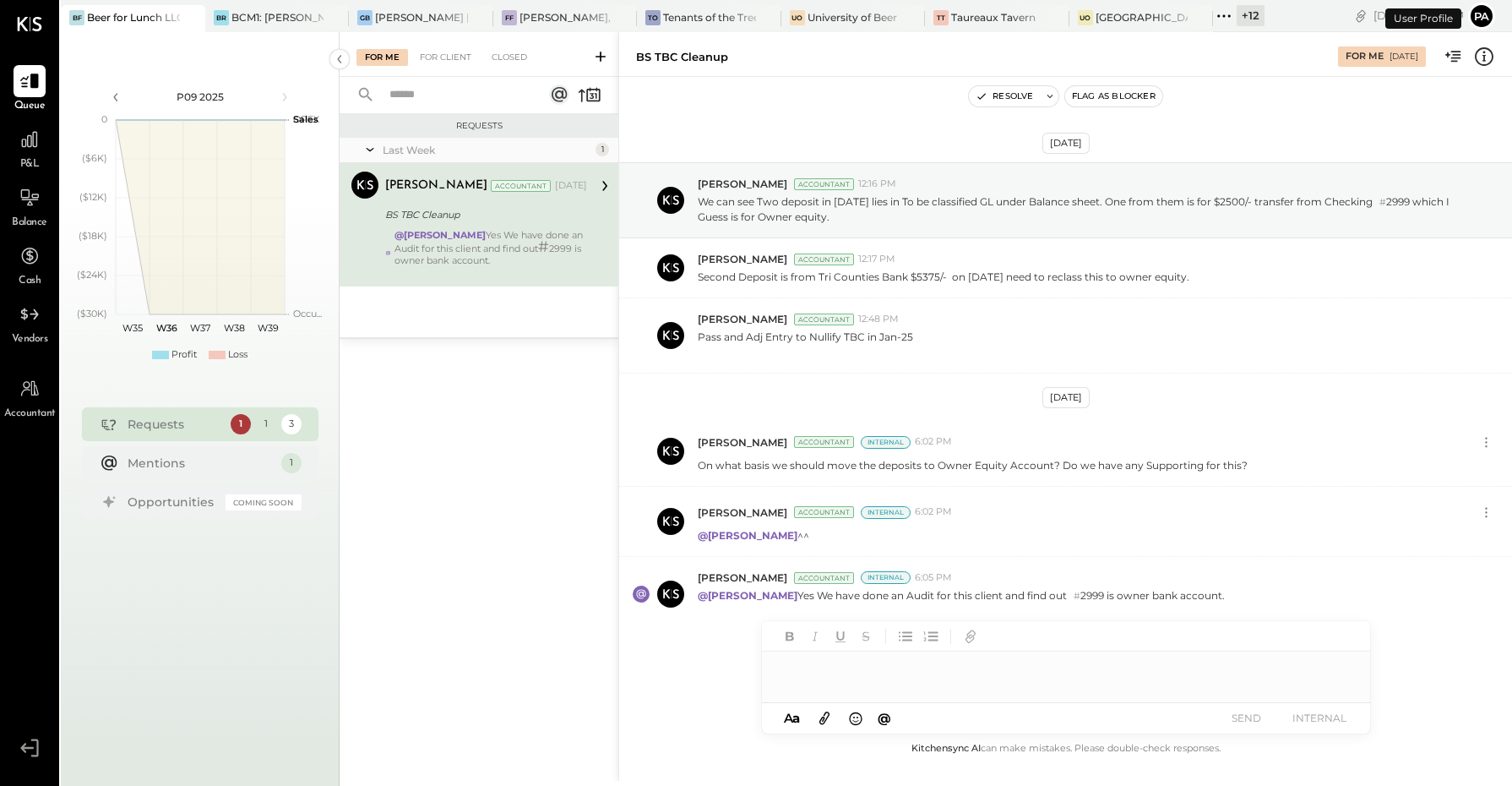
scroll to position [21, 0]
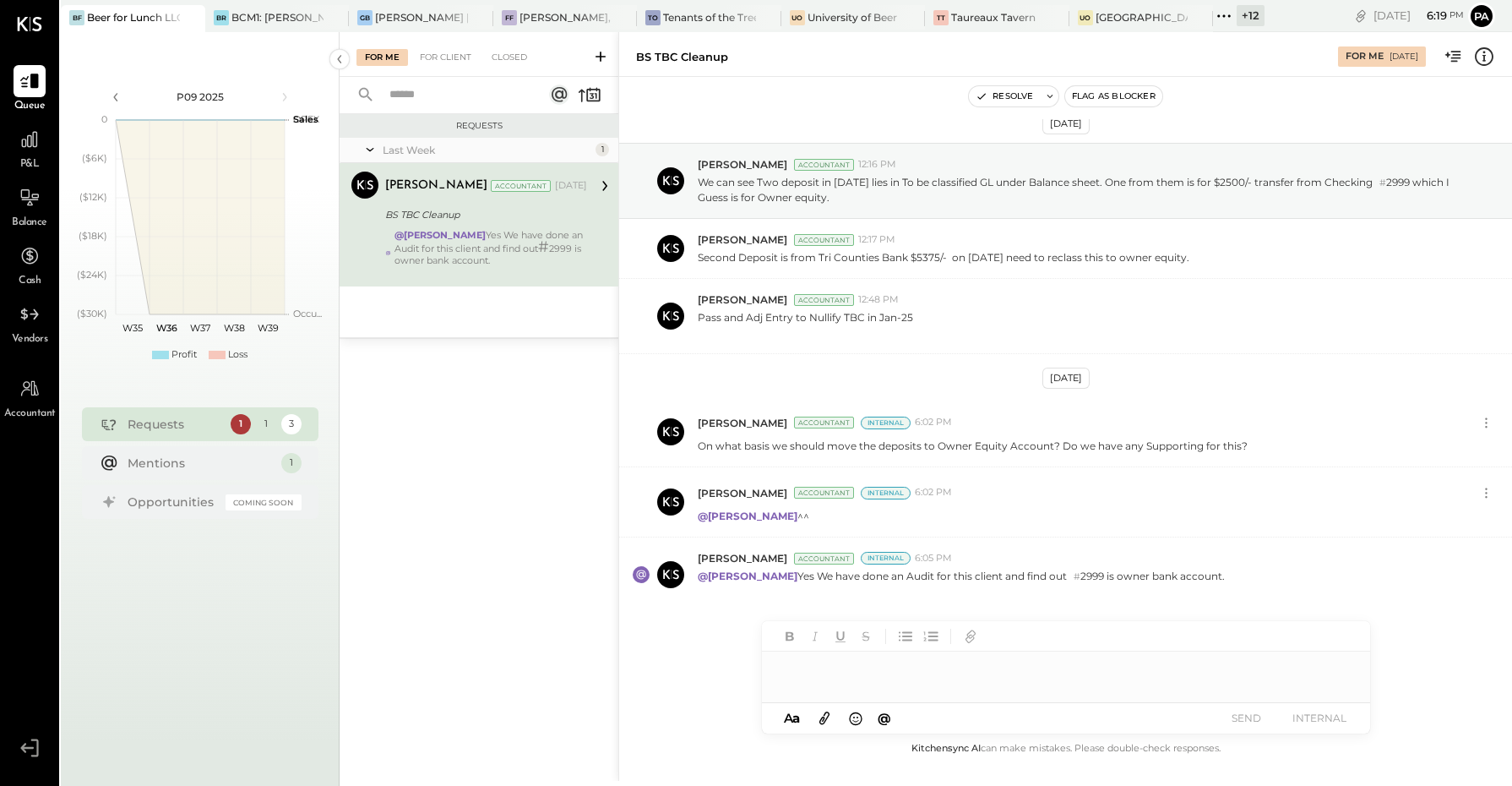
click at [870, 664] on div at bounding box center [1066, 668] width 608 height 34
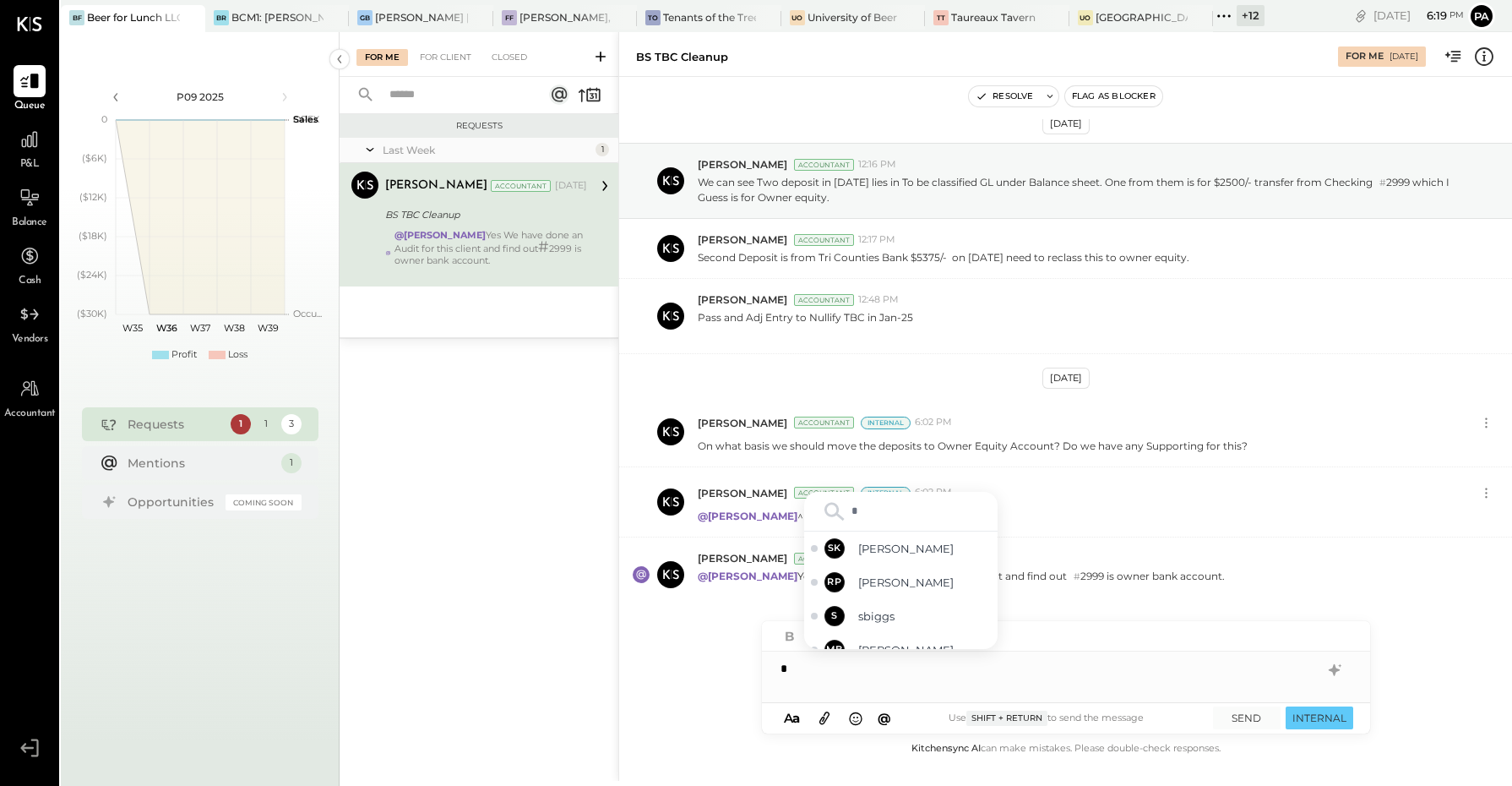
type input "**"
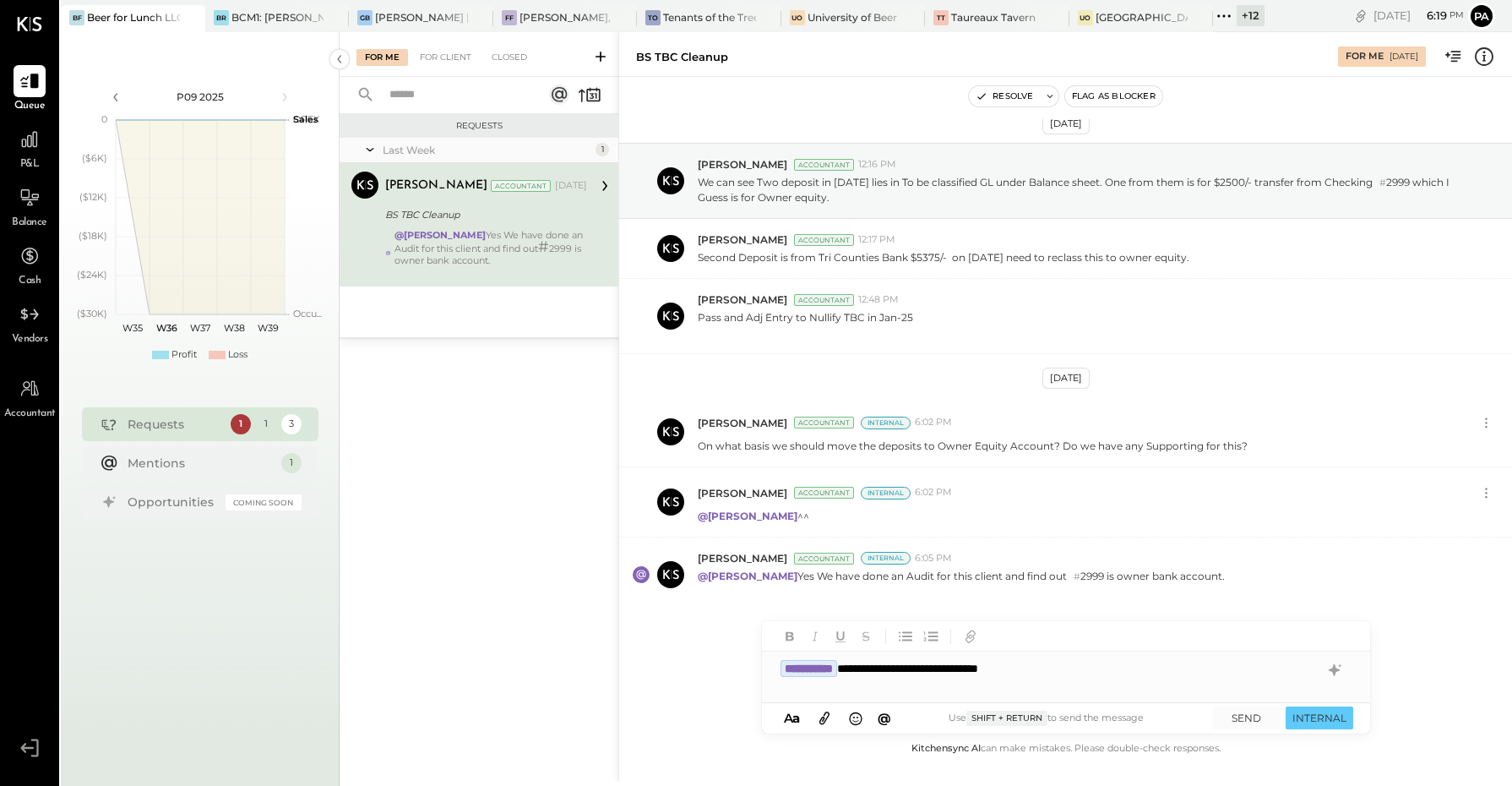
click at [1114, 663] on div "**********" at bounding box center [1066, 668] width 608 height 34
drag, startPoint x: 1316, startPoint y: 674, endPoint x: 1318, endPoint y: 634, distance: 40.0
click at [1316, 674] on div "**********" at bounding box center [1066, 668] width 608 height 34
click at [902, 682] on div "**********" at bounding box center [1066, 677] width 608 height 51
click at [1311, 714] on button "INTERNAL" at bounding box center [1318, 718] width 67 height 23
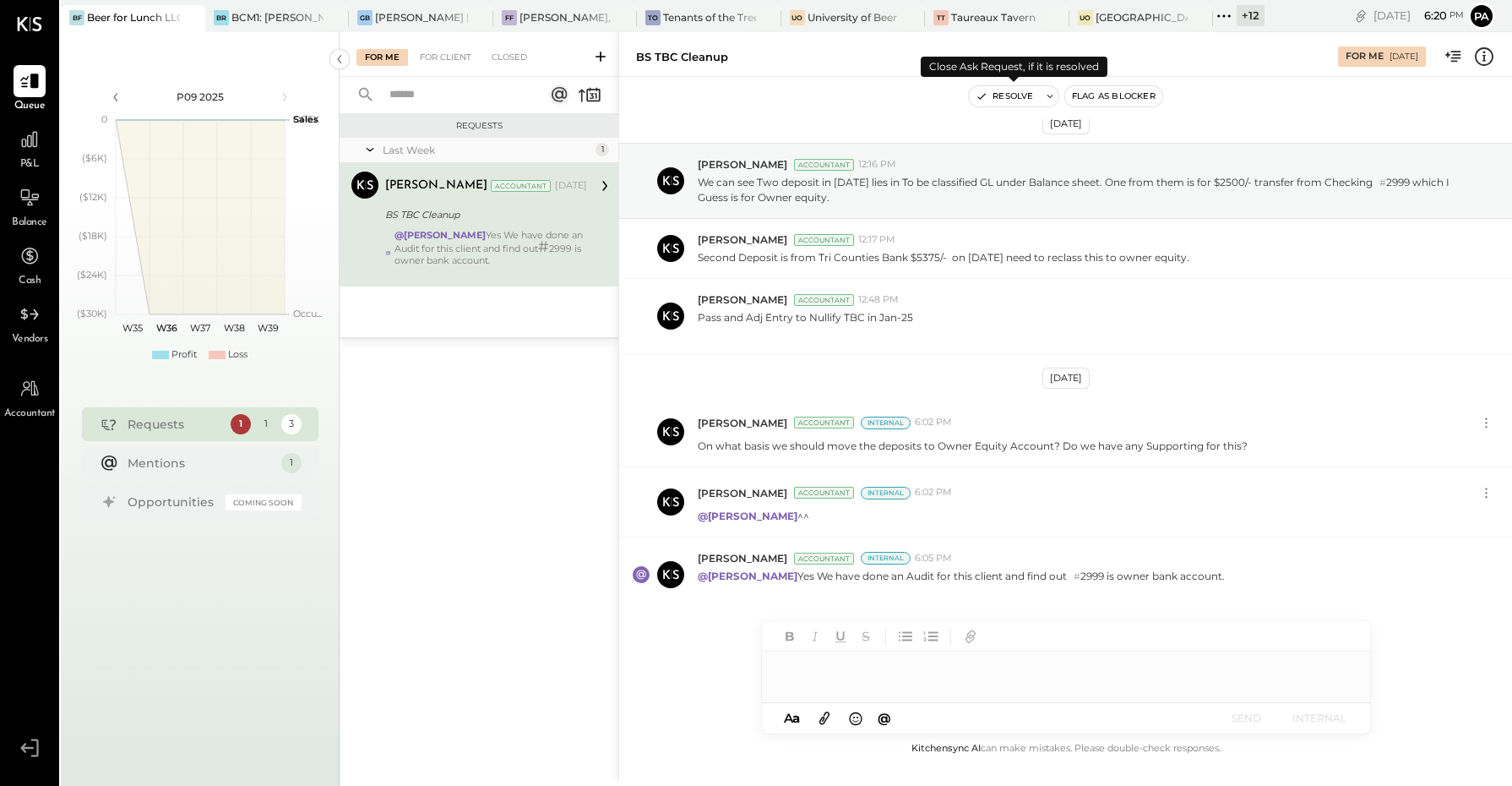
click at [1015, 91] on button "Resolve" at bounding box center [1004, 96] width 71 height 20
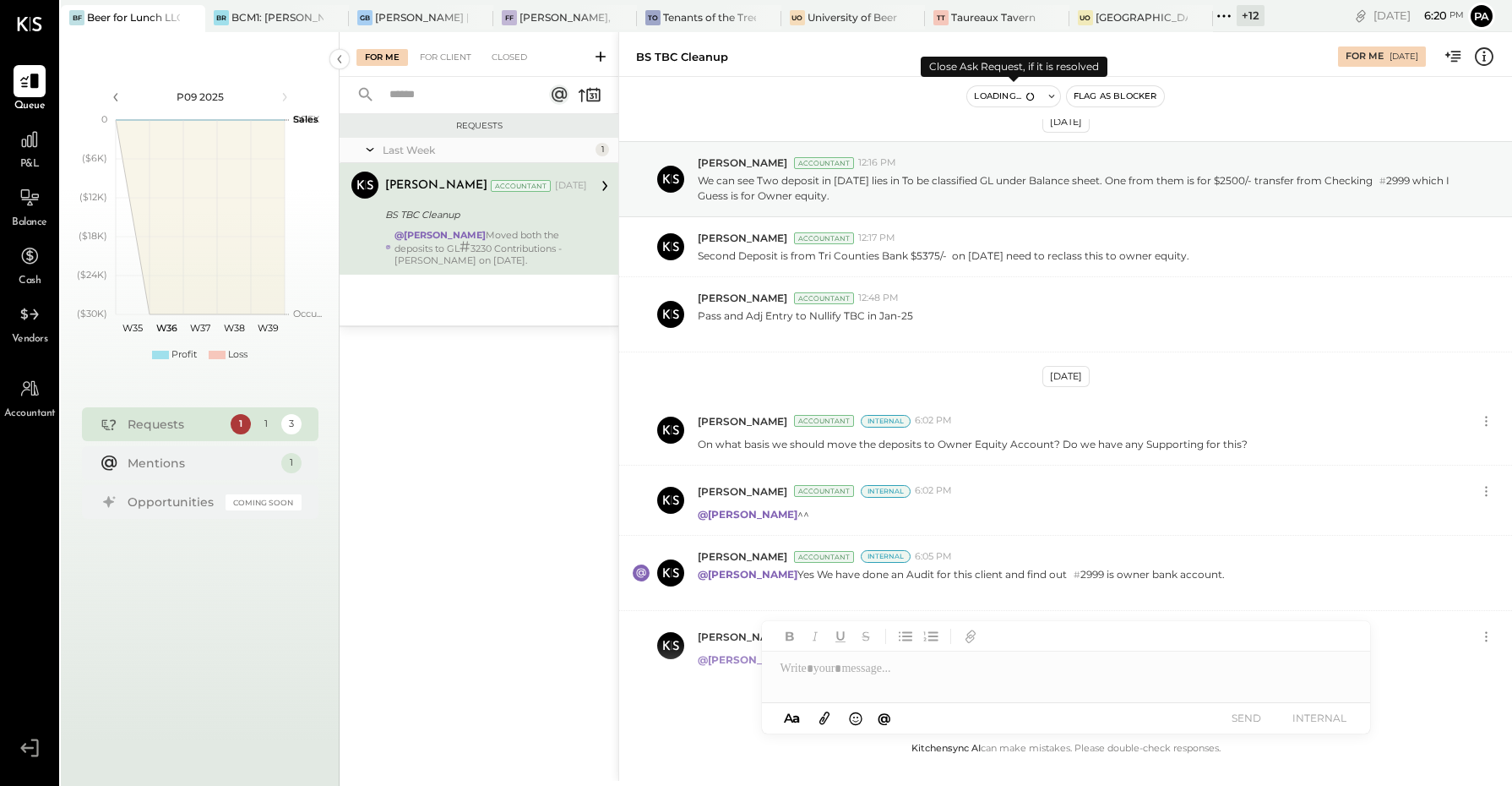
scroll to position [91, 0]
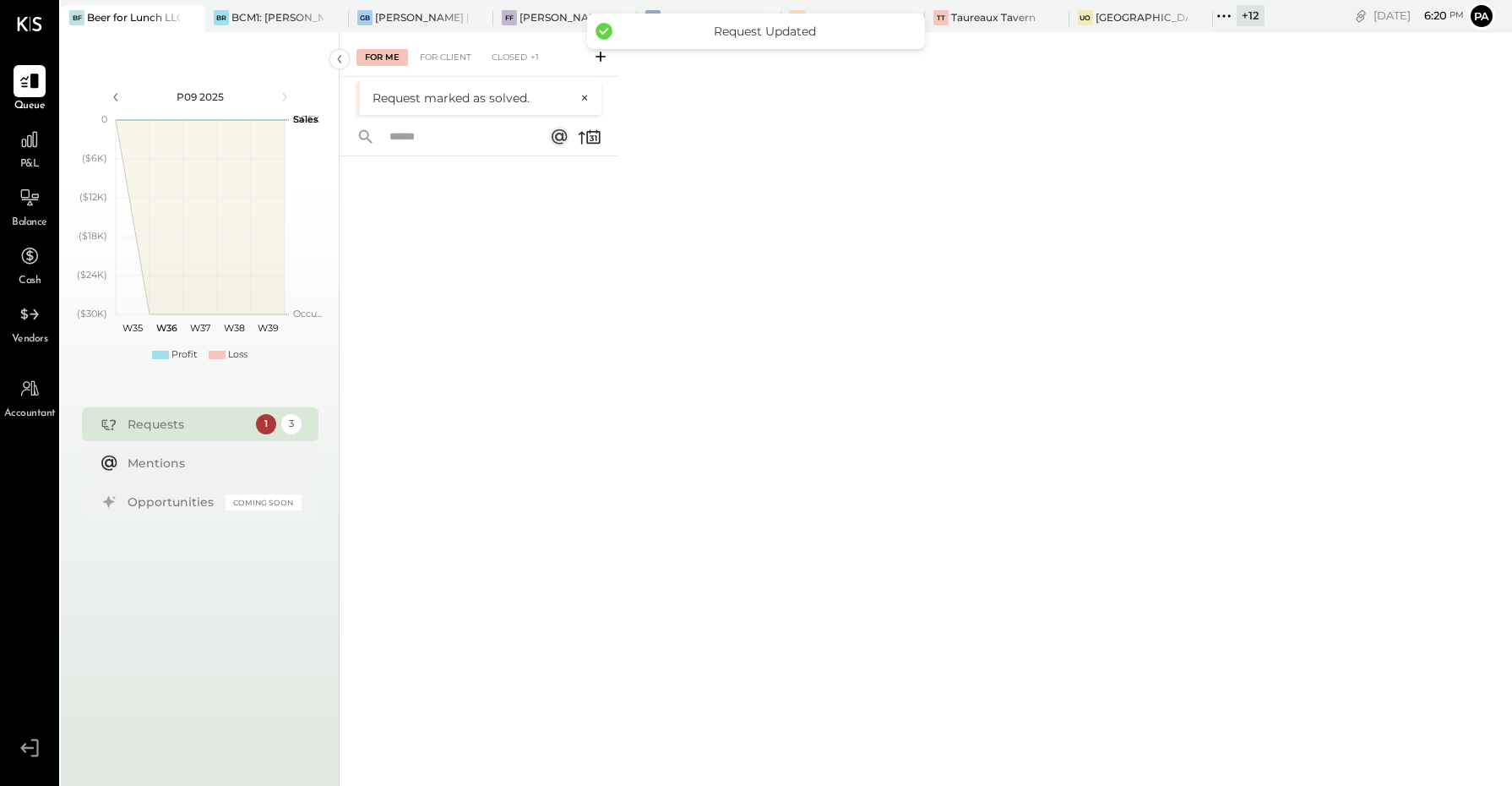
click at [588, 93] on button "×" at bounding box center [580, 98] width 17 height 15
click at [36, 145] on icon at bounding box center [29, 139] width 22 height 22
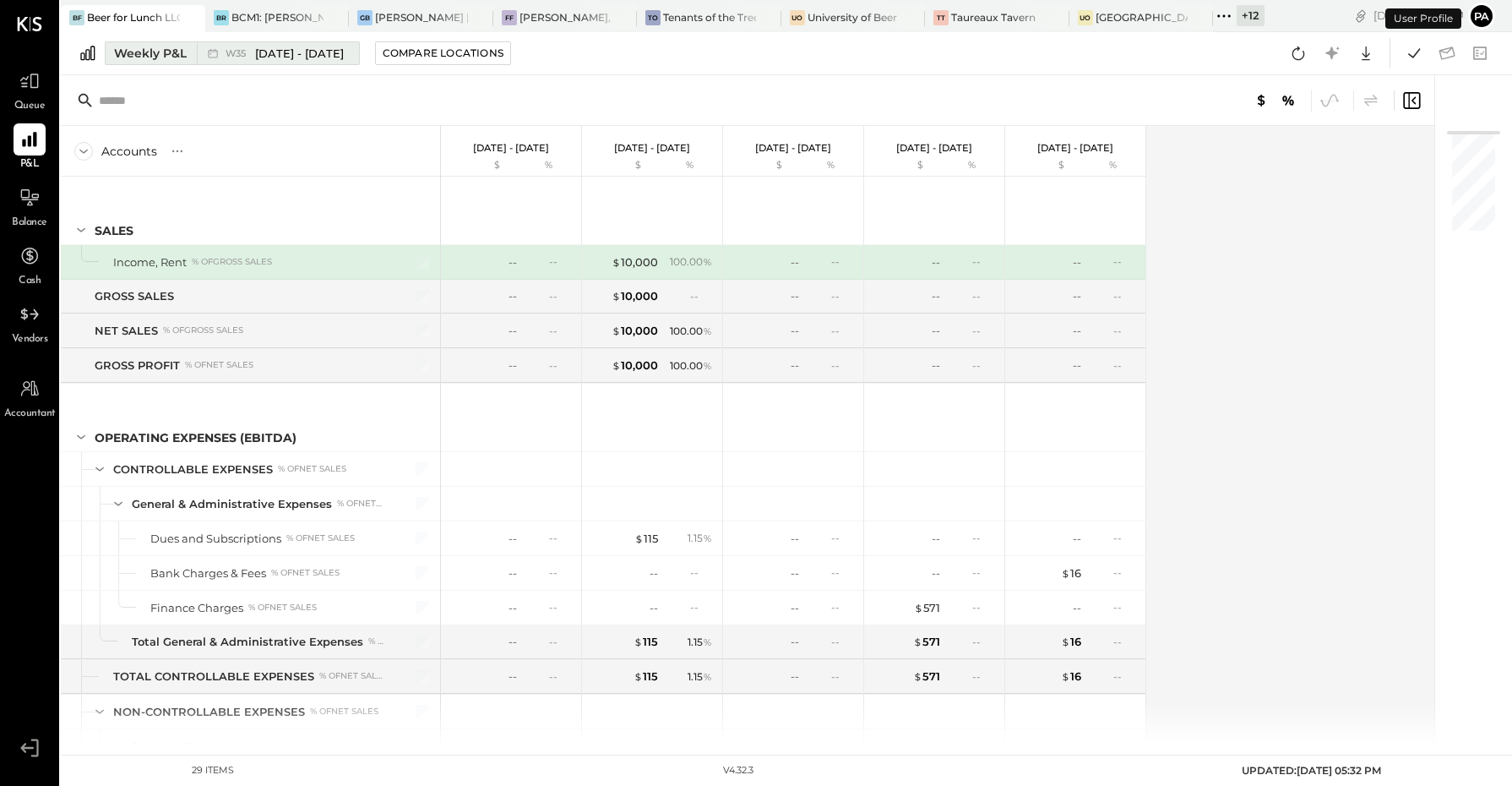
click at [298, 52] on span "[DATE] - [DATE]" at bounding box center [300, 53] width 89 height 16
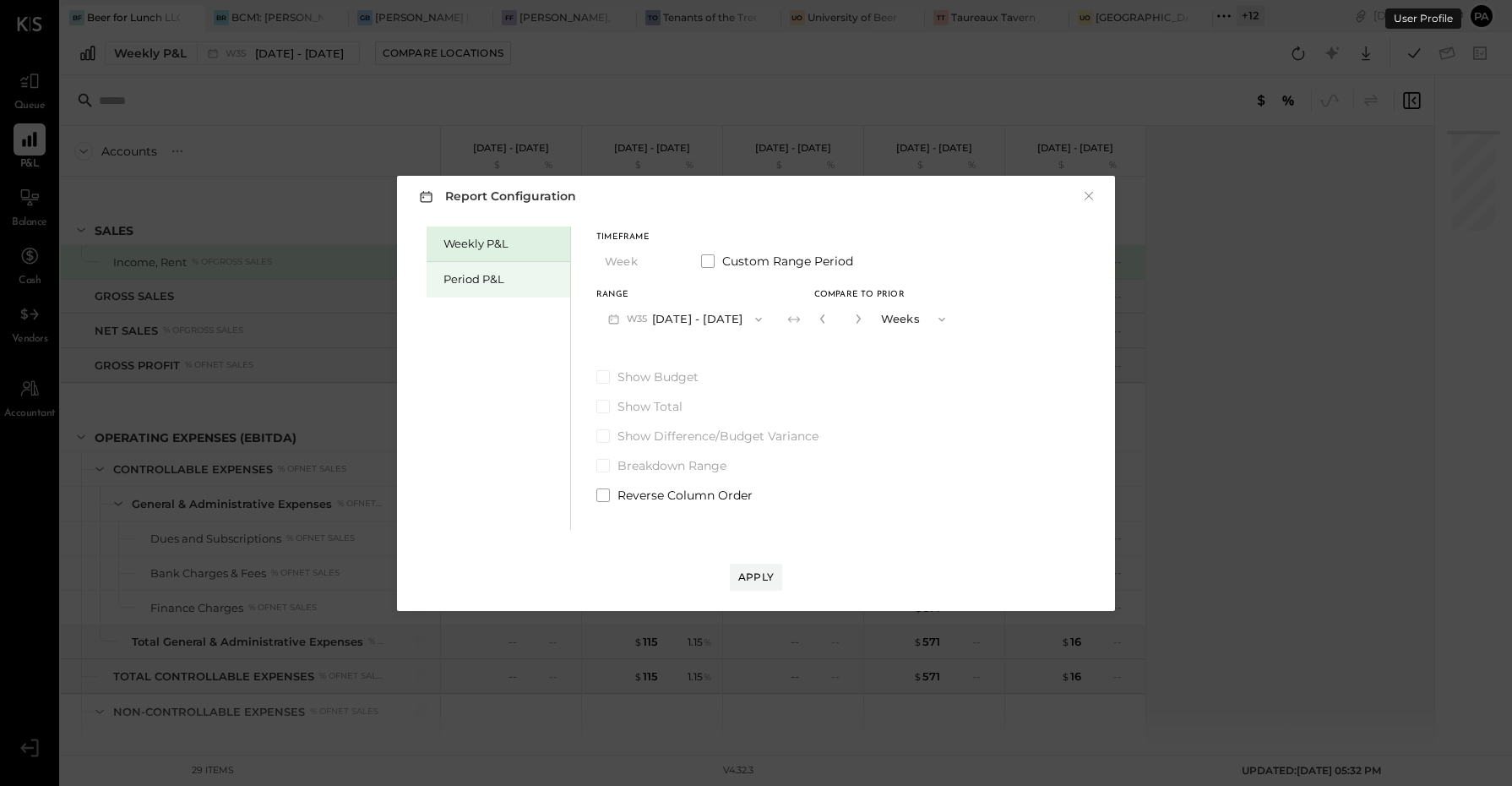
click at [487, 282] on div "Period P&L" at bounding box center [503, 279] width 119 height 16
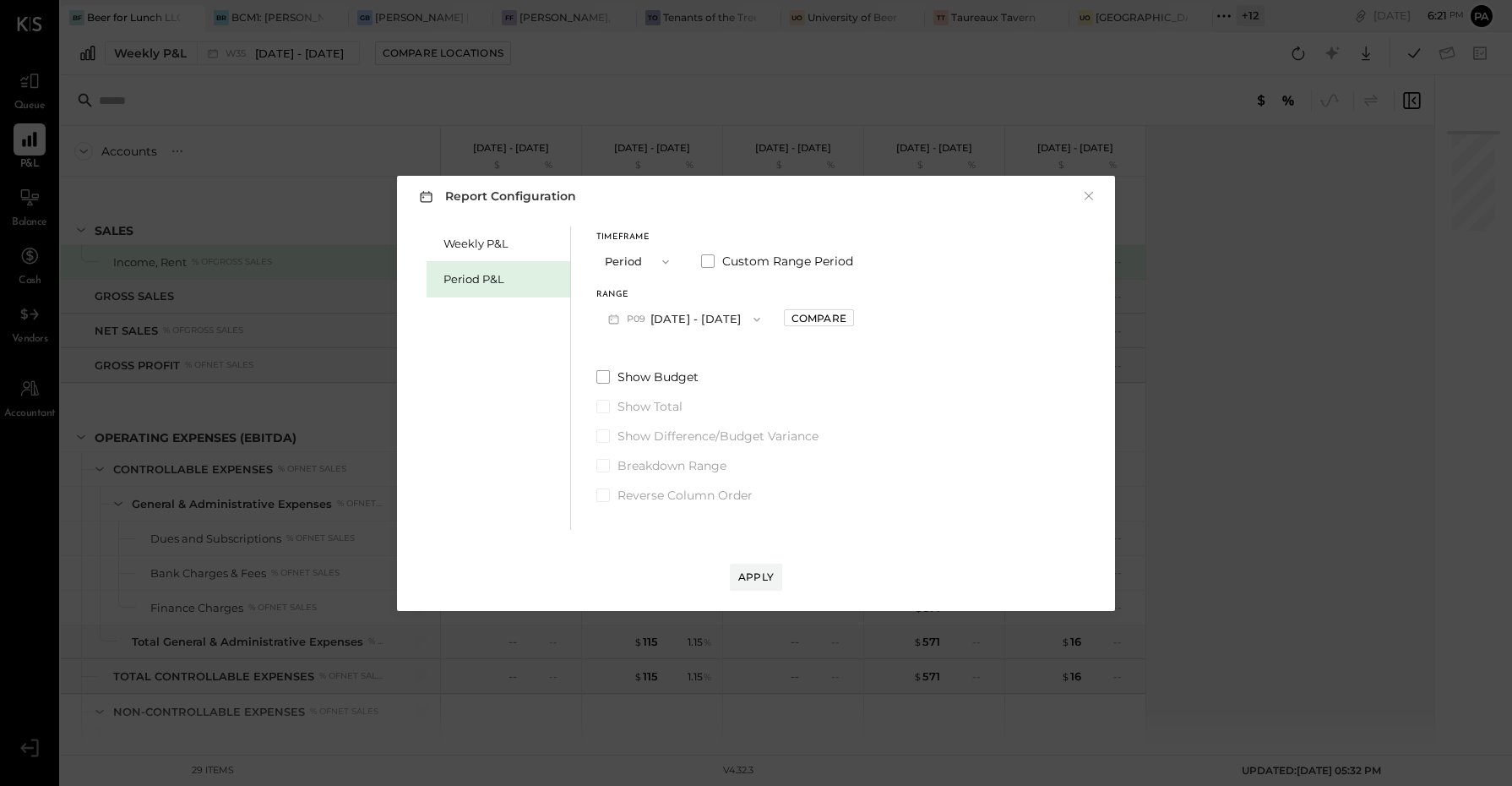
click at [677, 328] on button "P09 [DATE] - [DATE]" at bounding box center [684, 319] width 175 height 31
click at [672, 359] on span "[DATE] - [DATE]" at bounding box center [676, 356] width 80 height 14
click at [749, 584] on button "Apply" at bounding box center [756, 577] width 52 height 27
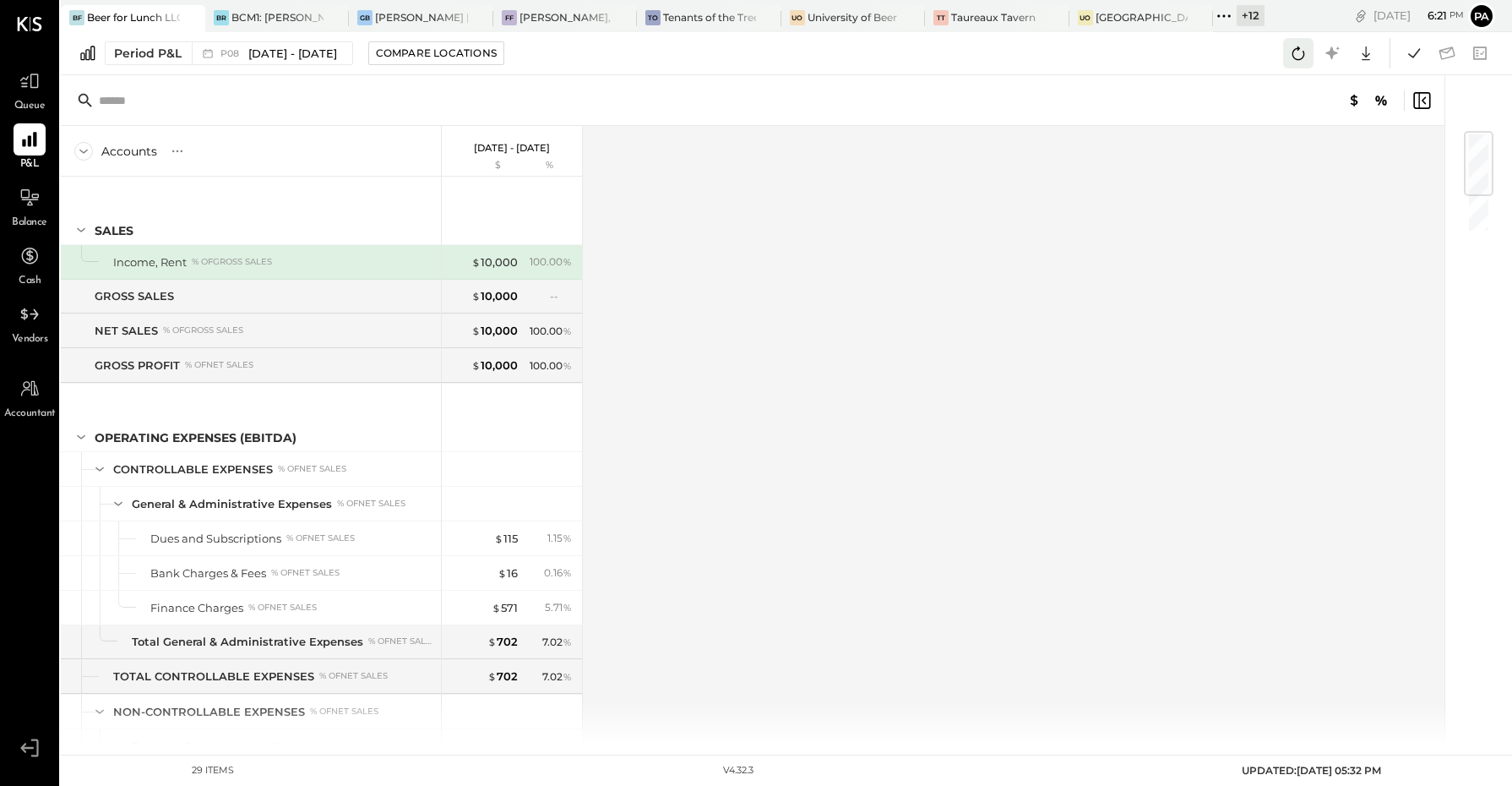
click at [1306, 52] on icon at bounding box center [1297, 52] width 22 height 22
click at [1420, 52] on icon at bounding box center [1413, 52] width 22 height 22
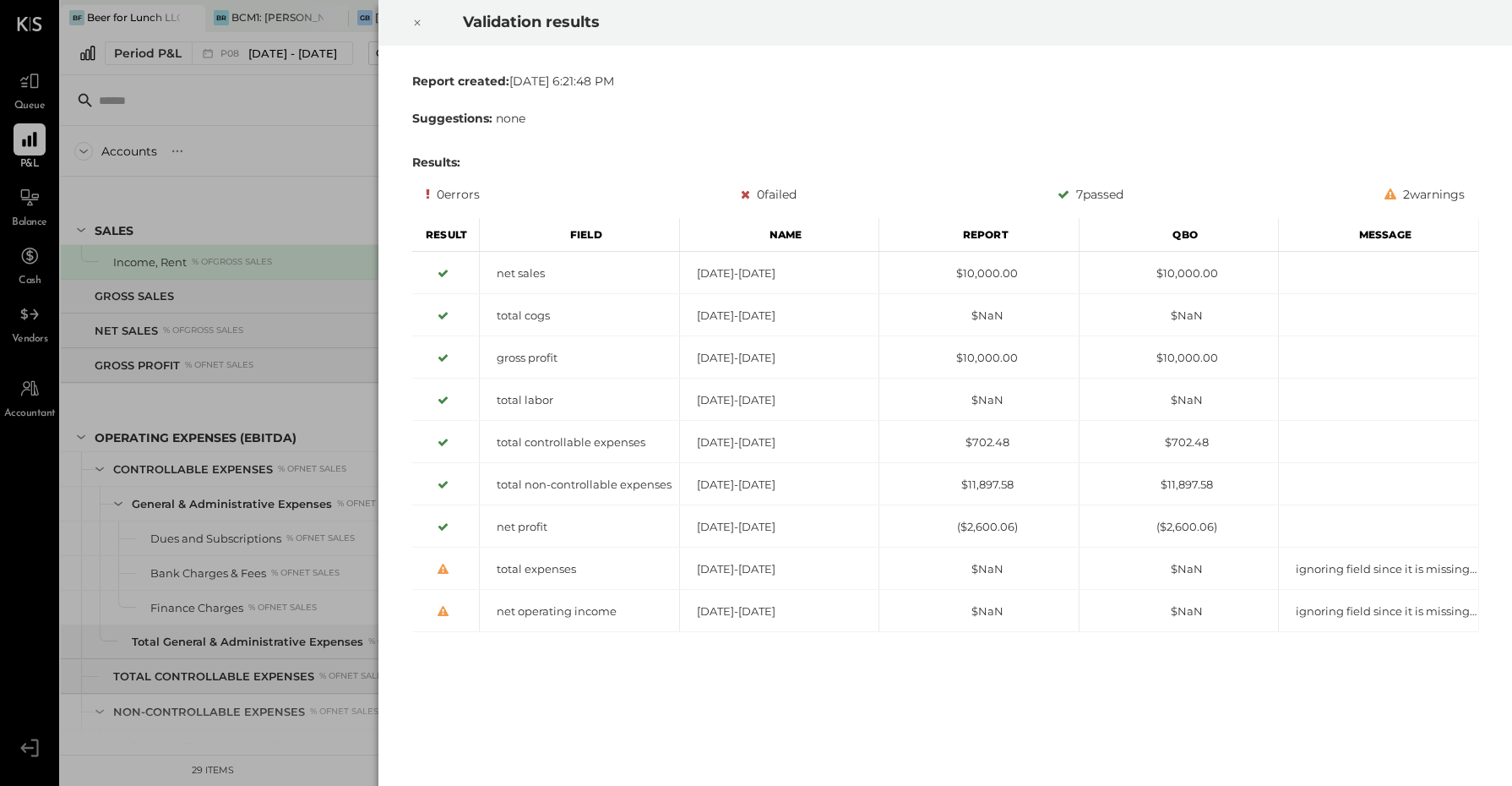
click at [407, 19] on div at bounding box center [417, 23] width 37 height 47
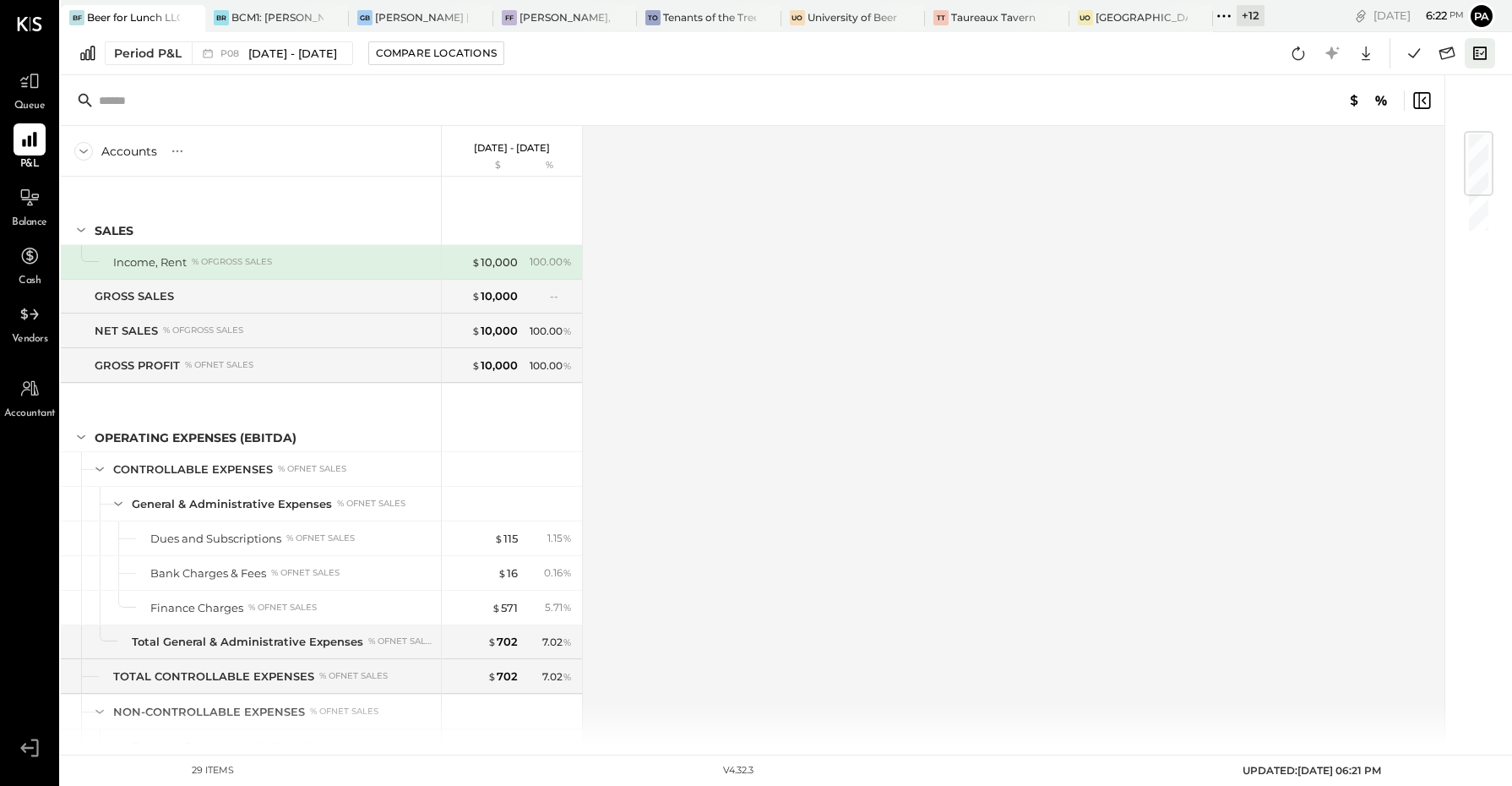
click at [1480, 51] on icon at bounding box center [1479, 52] width 22 height 22
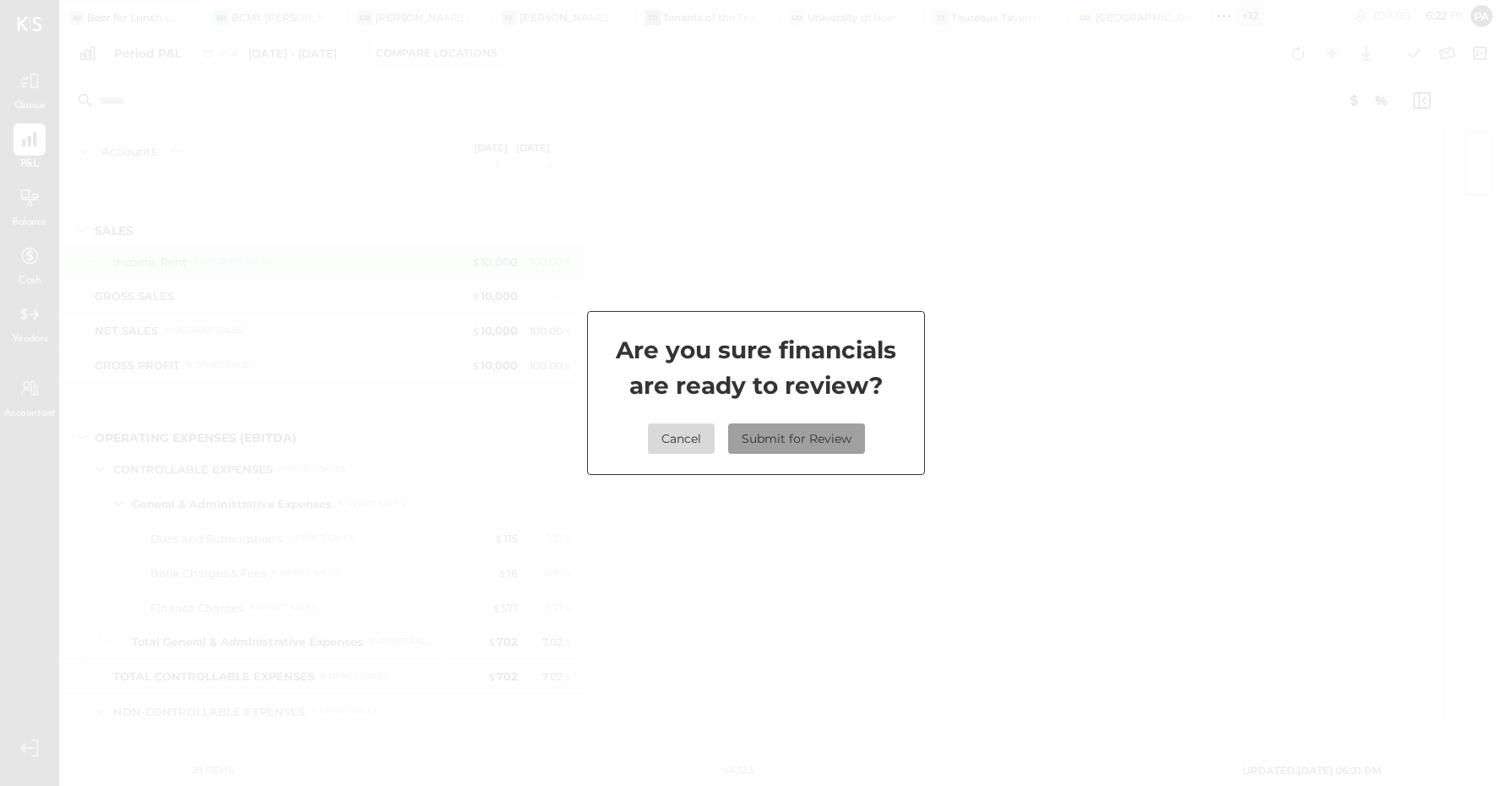
click at [802, 441] on button "Submit for Review" at bounding box center [796, 438] width 137 height 31
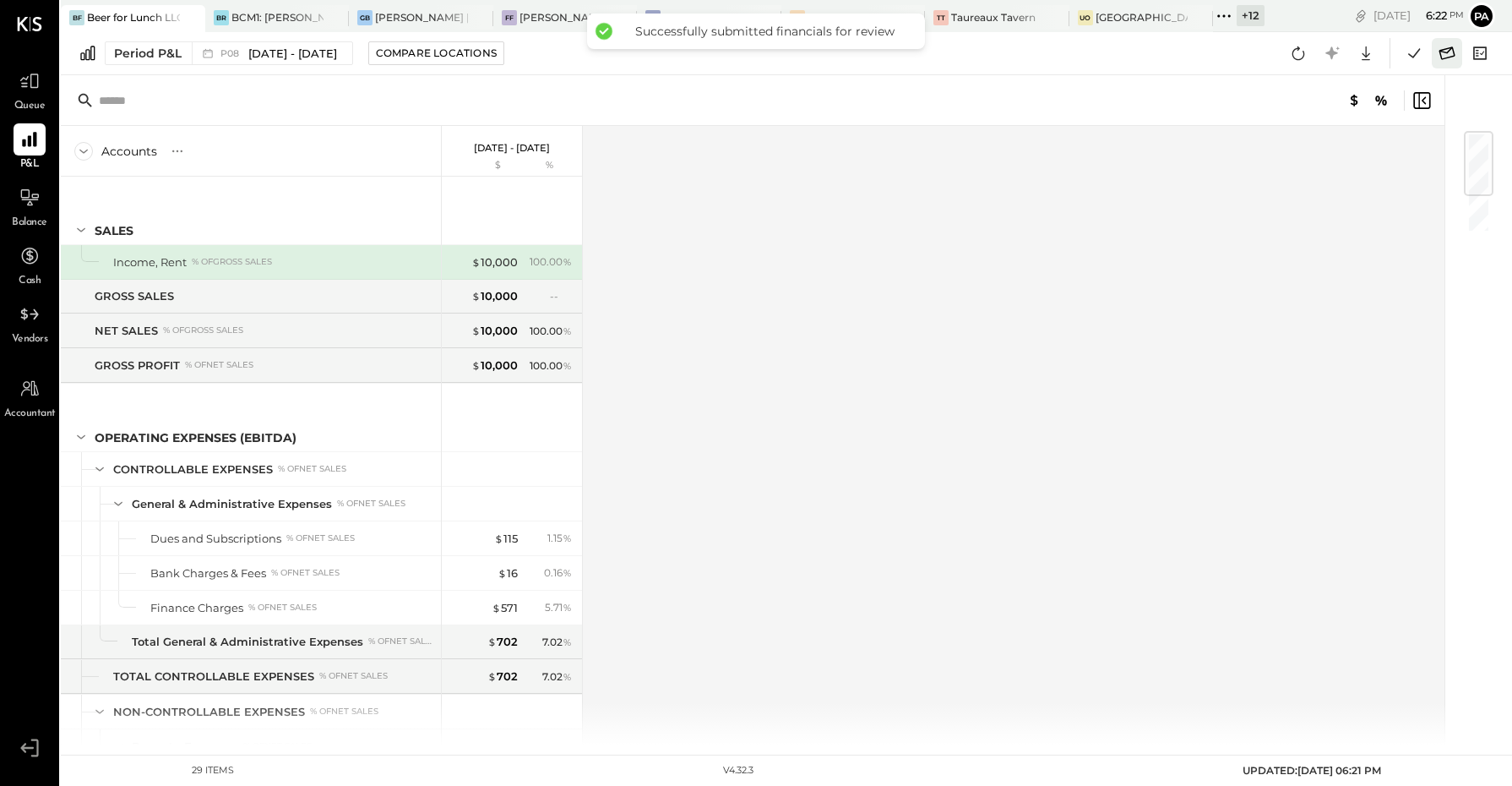
click at [1453, 53] on icon at bounding box center [1447, 52] width 22 height 22
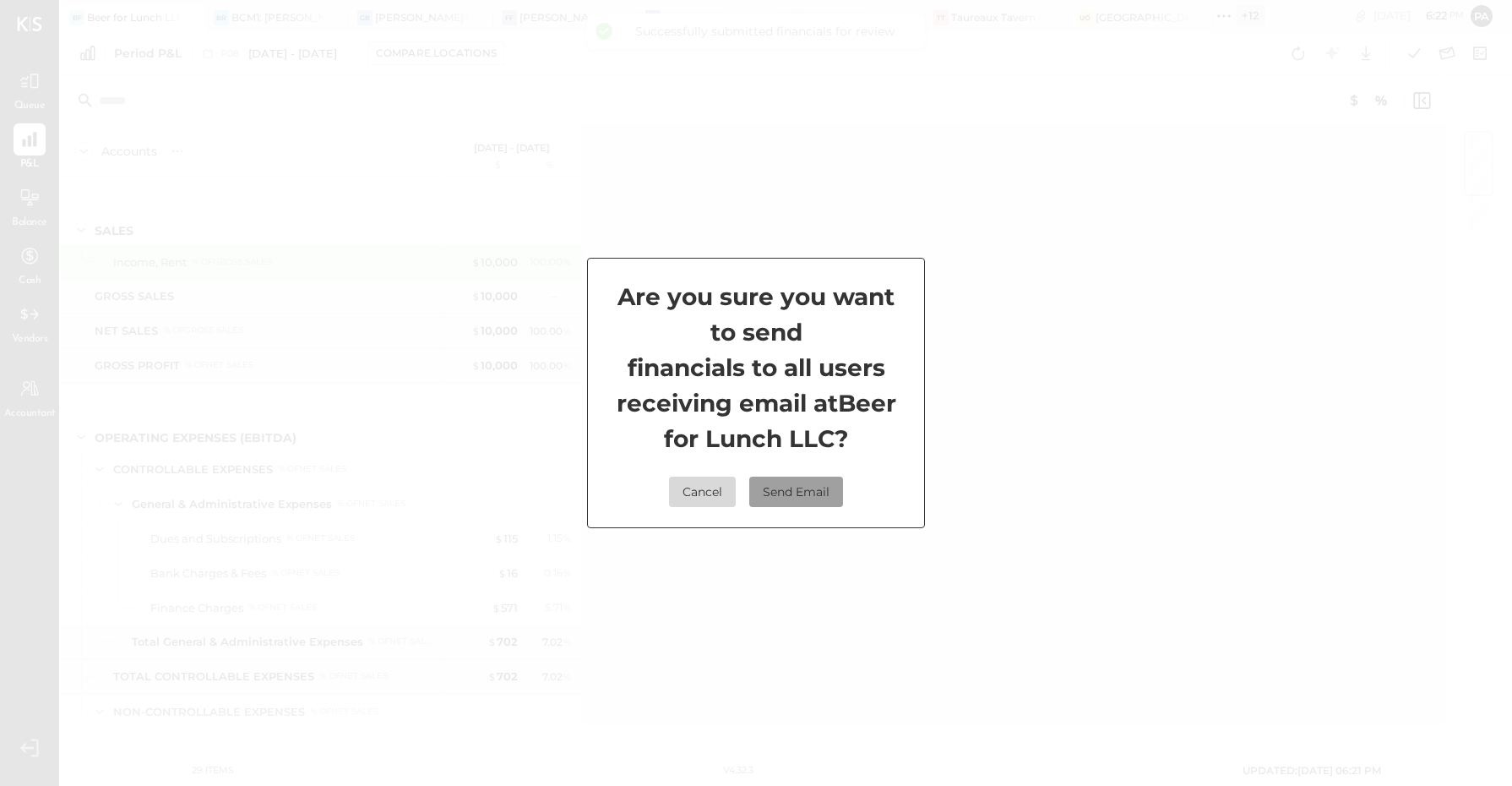
click at [798, 495] on button "Send Email" at bounding box center [796, 491] width 94 height 31
